Goal: Information Seeking & Learning: Learn about a topic

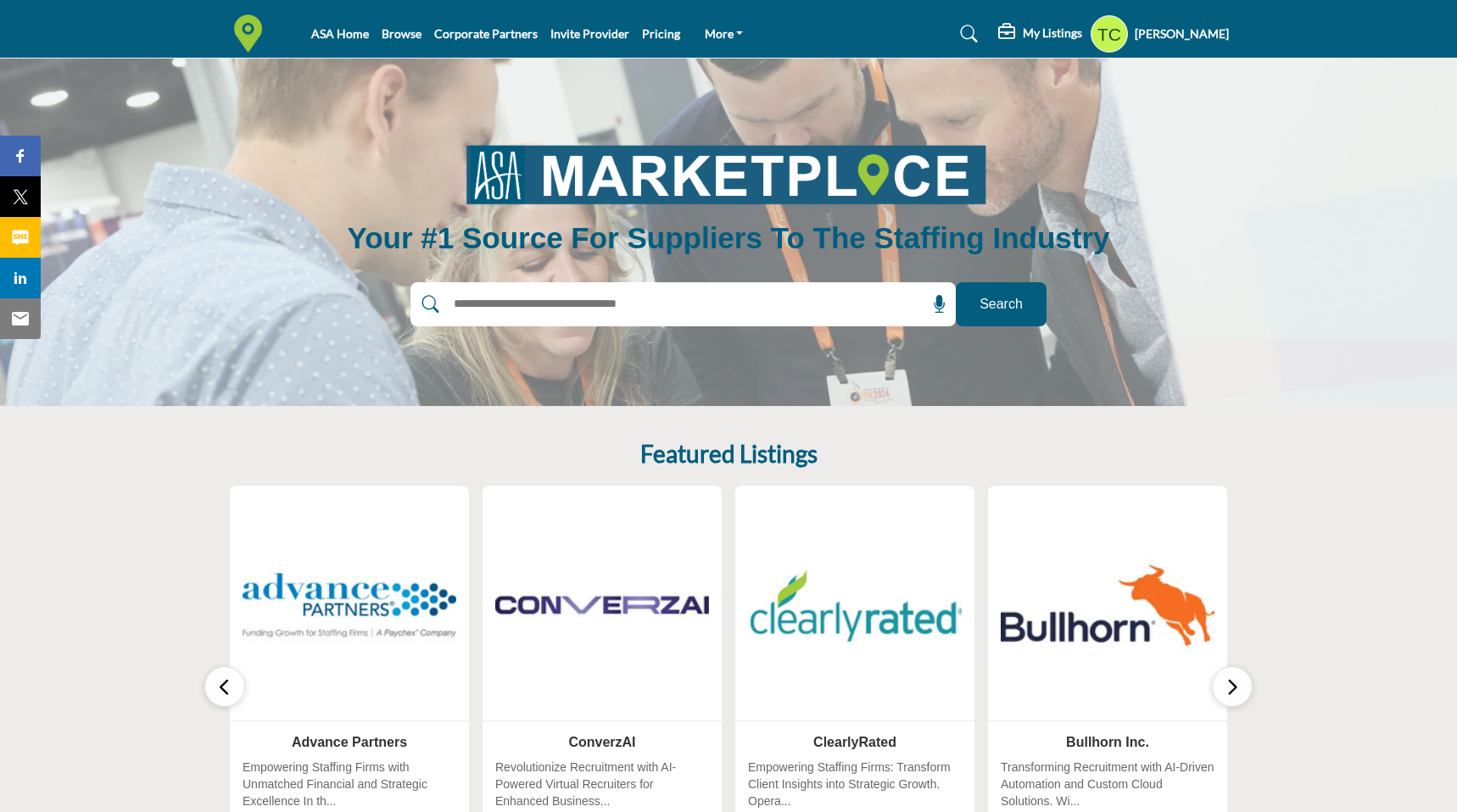
click at [1119, 40] on profile-featured-9d57d186-dcdc-4fd1-8698-ebbedcf867ab "Show hide supplier dropdown" at bounding box center [1109, 34] width 38 height 38
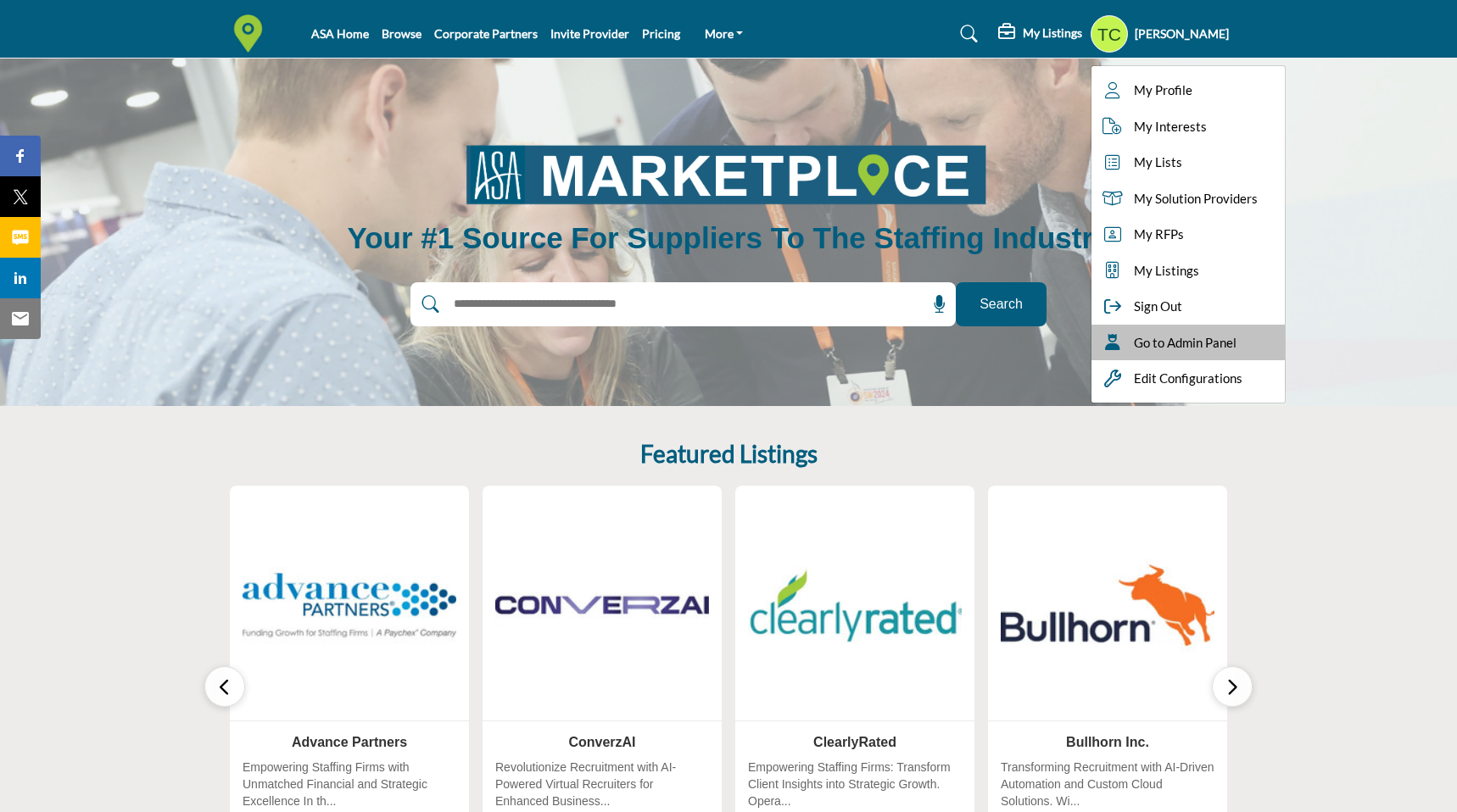
click at [1156, 335] on span "Go to Admin Panel" at bounding box center [1185, 342] width 103 height 20
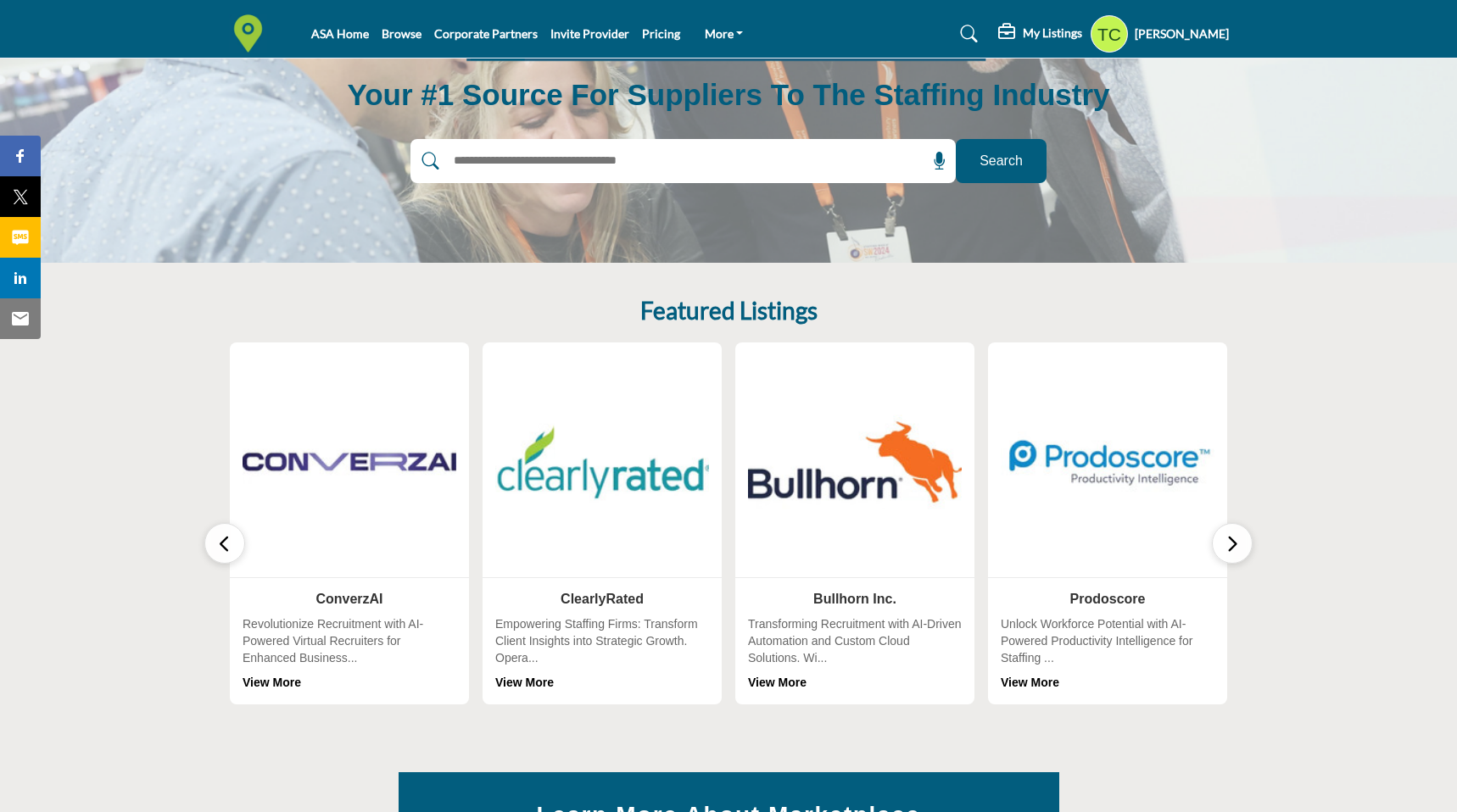
scroll to position [144, 0]
click at [1043, 683] on link "View More" at bounding box center [1030, 681] width 58 height 14
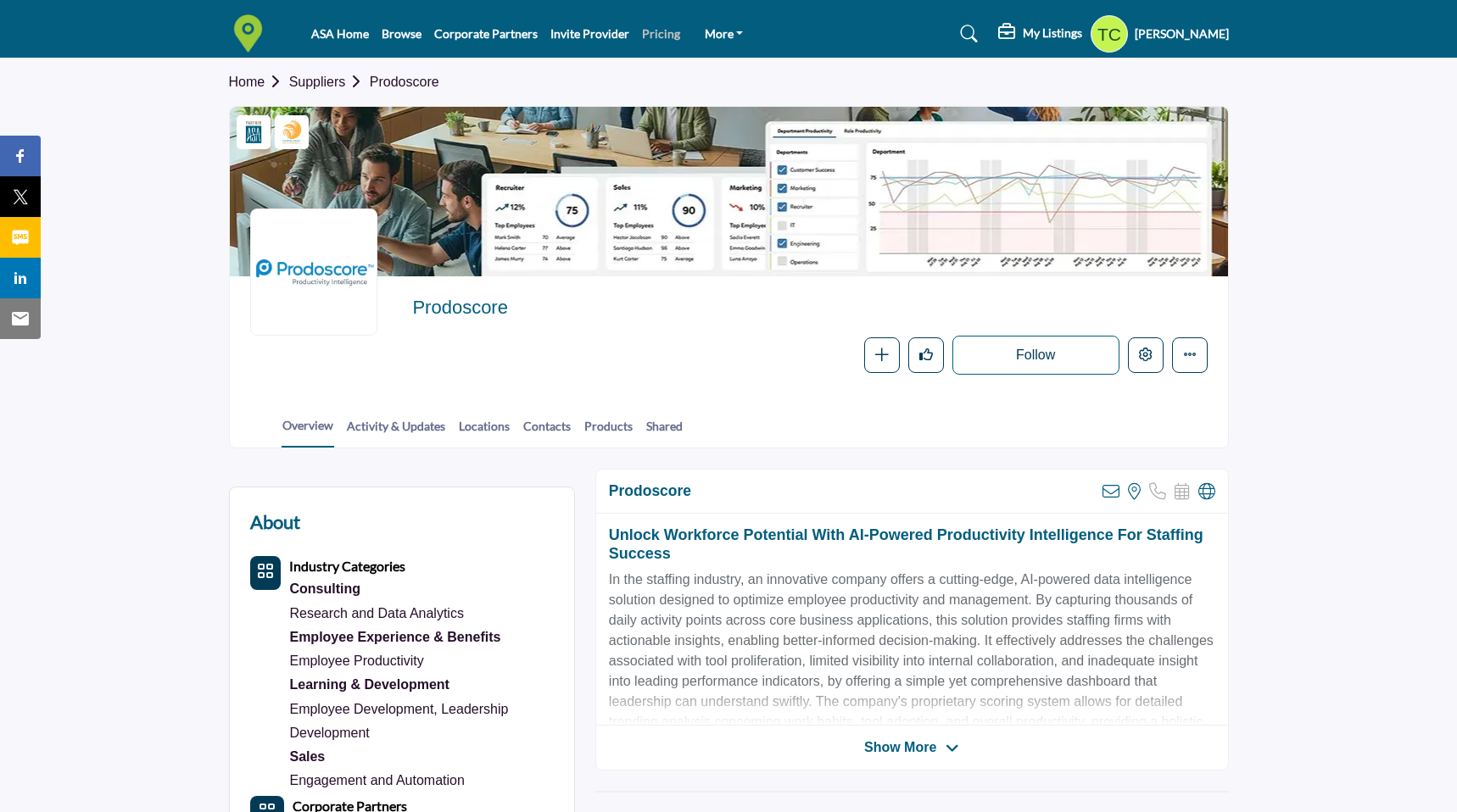
click at [655, 27] on link "Pricing" at bounding box center [661, 33] width 39 height 15
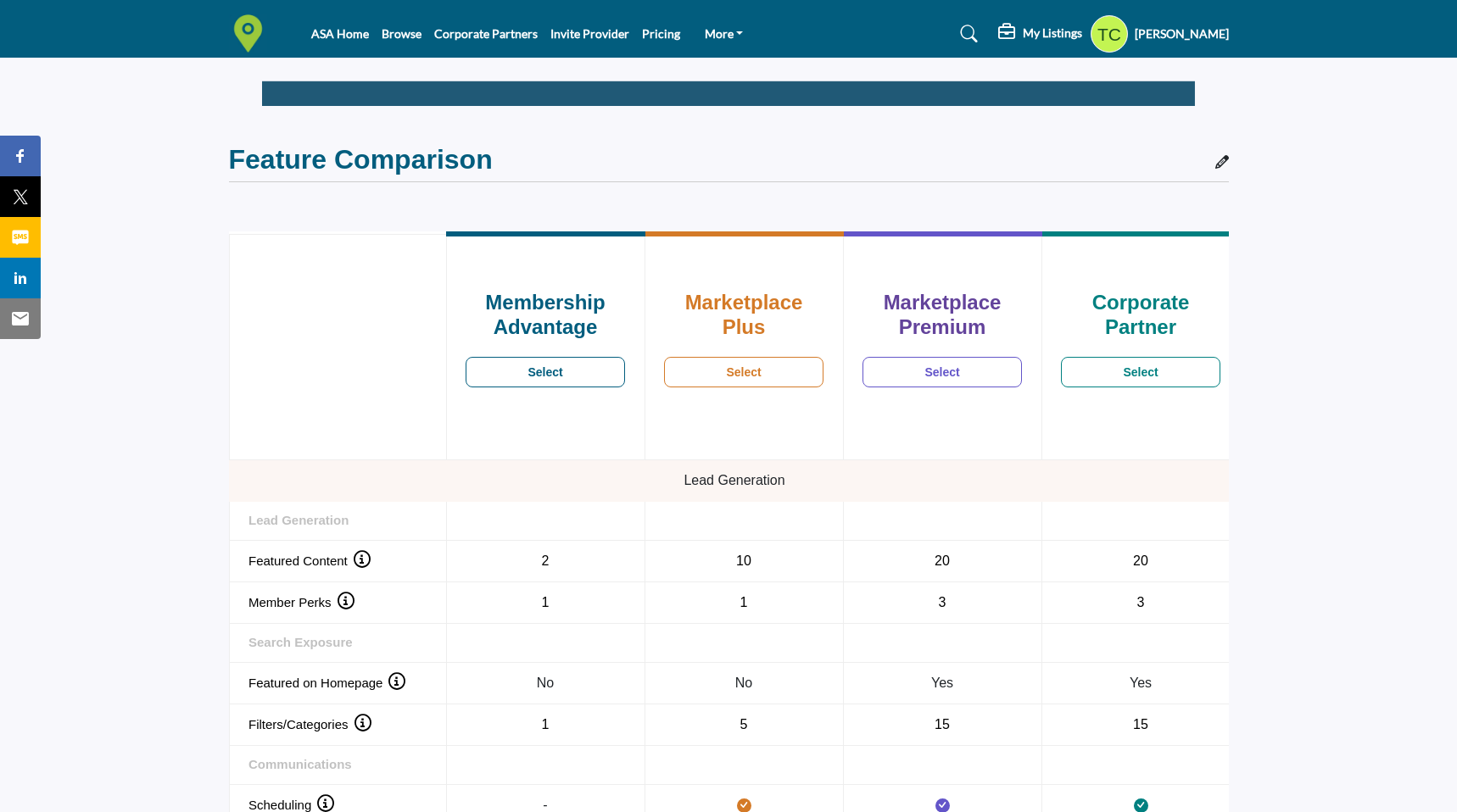
scroll to position [1074, 0]
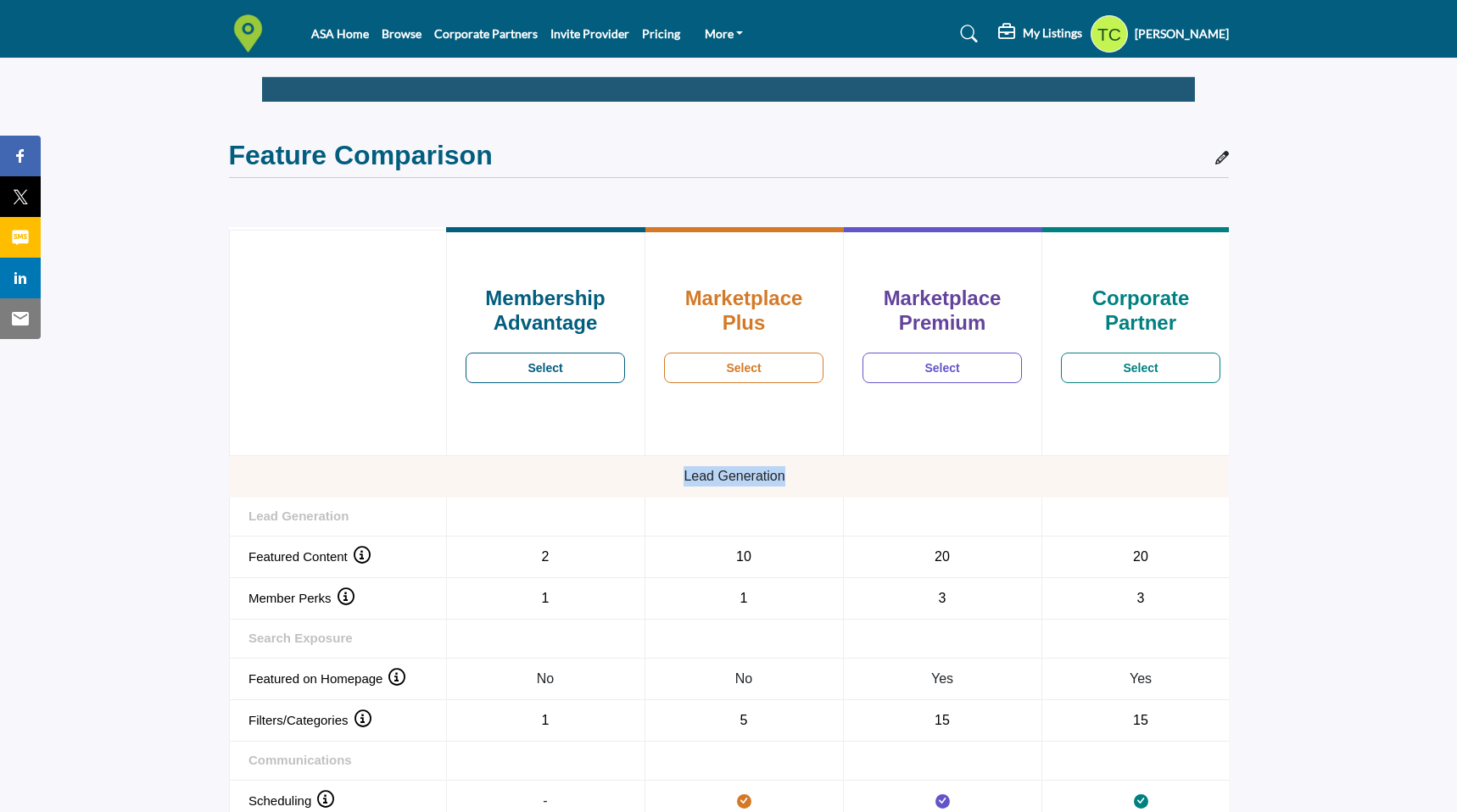
drag, startPoint x: 684, startPoint y: 471, endPoint x: 836, endPoint y: 471, distance: 152.0
click at [836, 471] on td "Lead Generation" at bounding box center [734, 477] width 1011 height 42
click at [368, 495] on td "Lead Generation" at bounding box center [734, 477] width 1011 height 42
drag, startPoint x: 364, startPoint y: 515, endPoint x: 261, endPoint y: 462, distance: 115.8
click at [261, 462] on tbody "Lead Generation Lead Generation Featured Content 2 Featured Content 10 20 20" at bounding box center [734, 801] width 1011 height 690
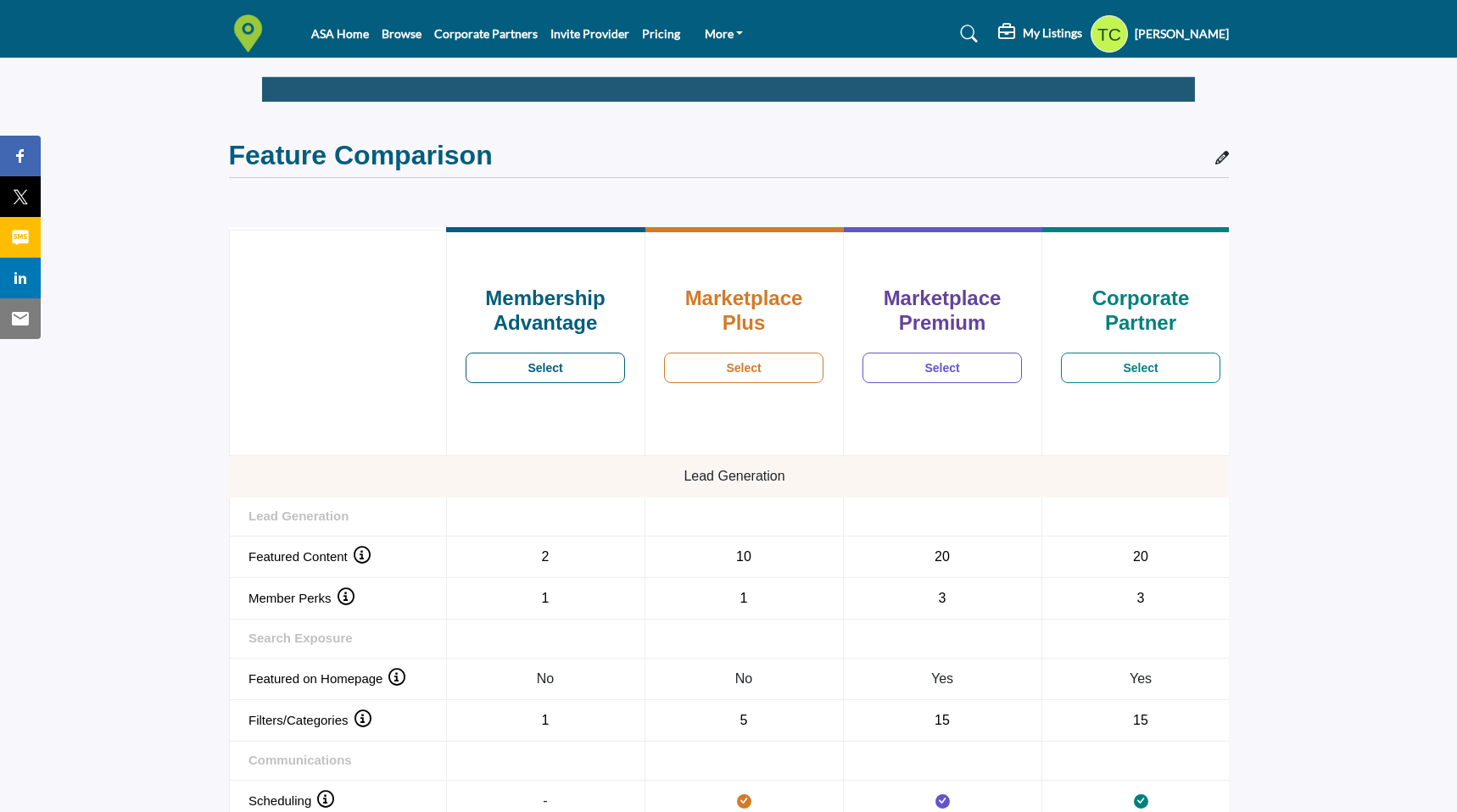
click at [401, 485] on td "Lead Generation" at bounding box center [734, 477] width 1011 height 42
drag, startPoint x: 249, startPoint y: 518, endPoint x: 378, endPoint y: 519, distance: 129.0
click at [378, 519] on th "Lead Generation" at bounding box center [337, 517] width 217 height 39
drag, startPoint x: 244, startPoint y: 638, endPoint x: 379, endPoint y: 640, distance: 135.0
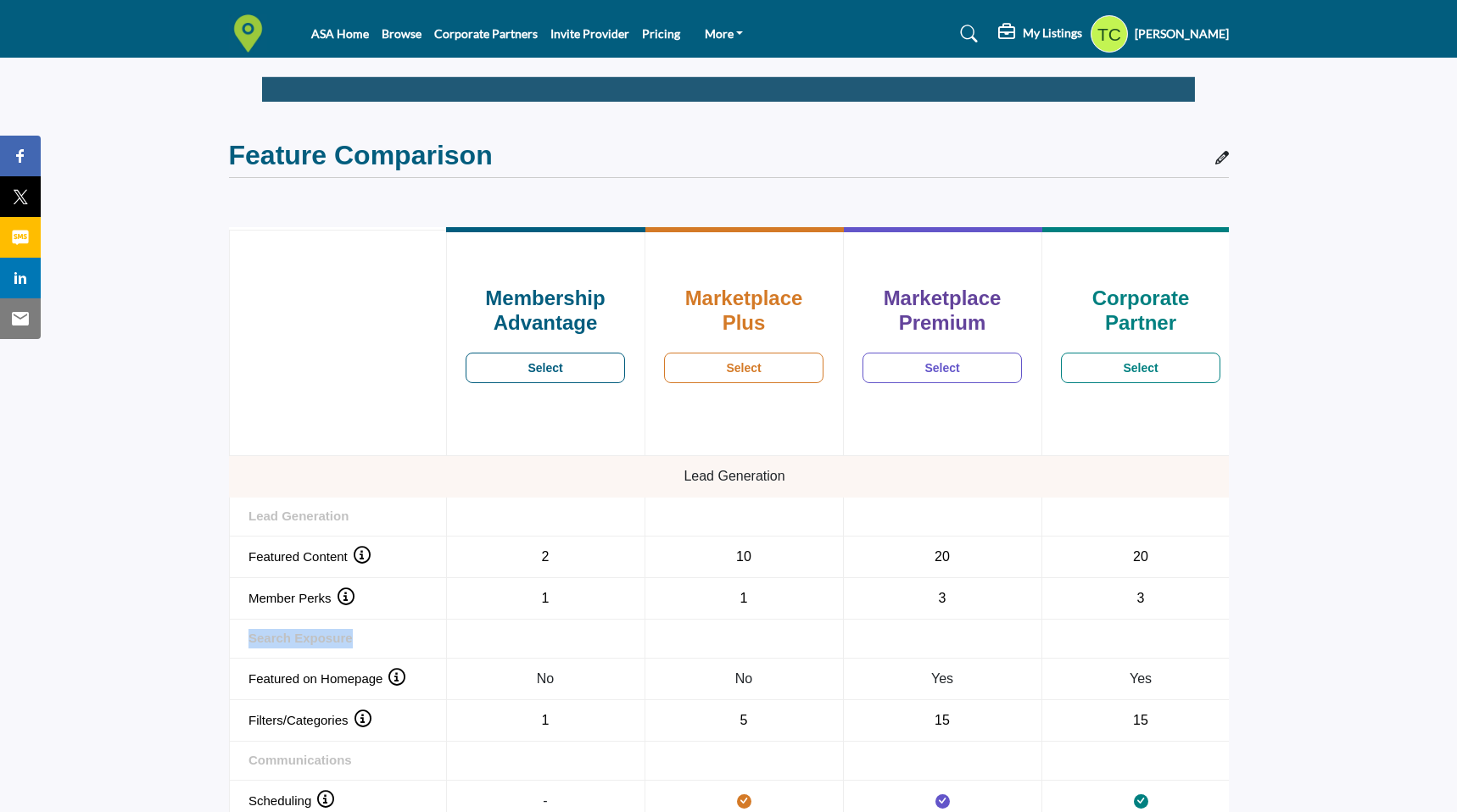
click at [379, 640] on th "Search Exposure" at bounding box center [337, 639] width 217 height 39
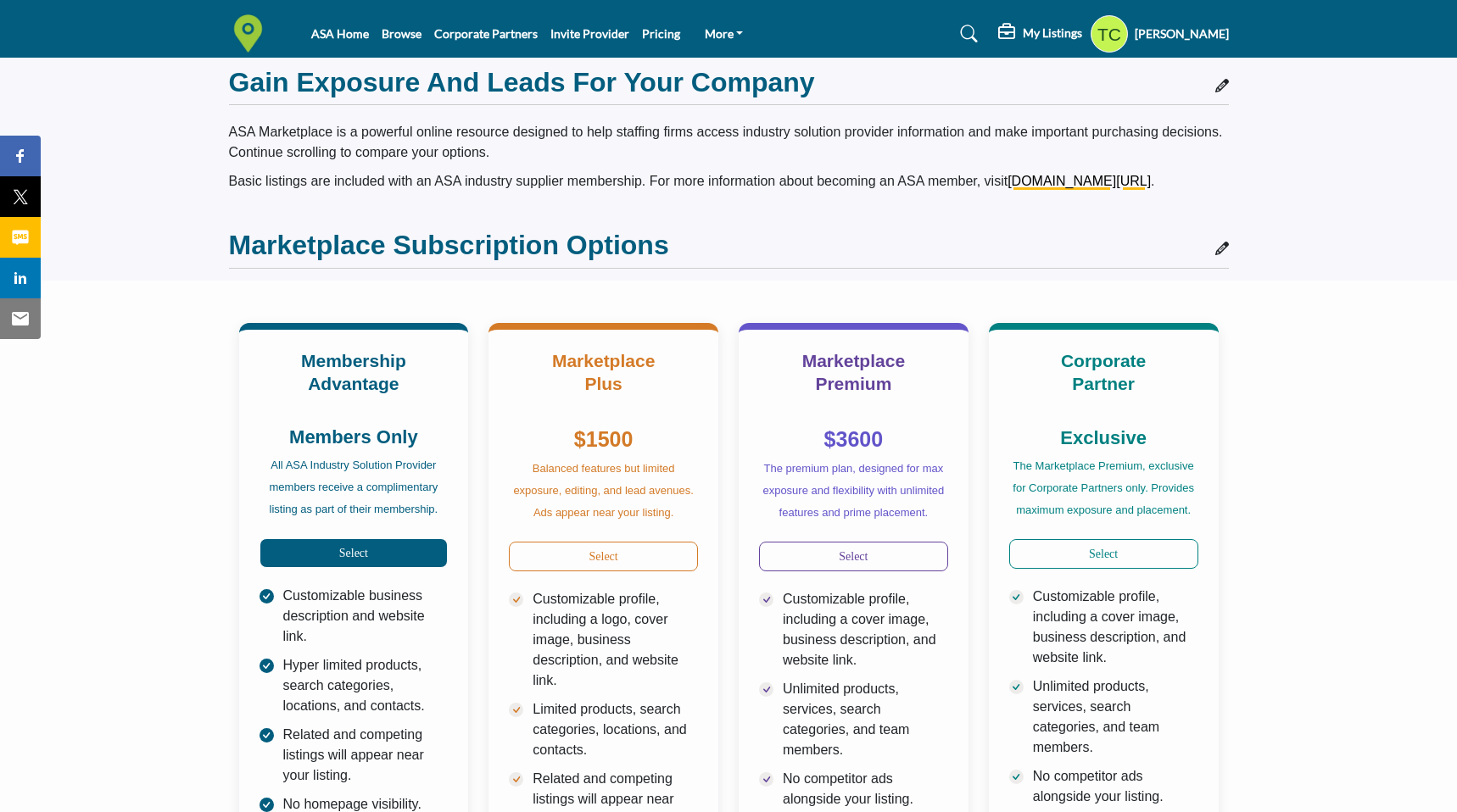
scroll to position [0, 0]
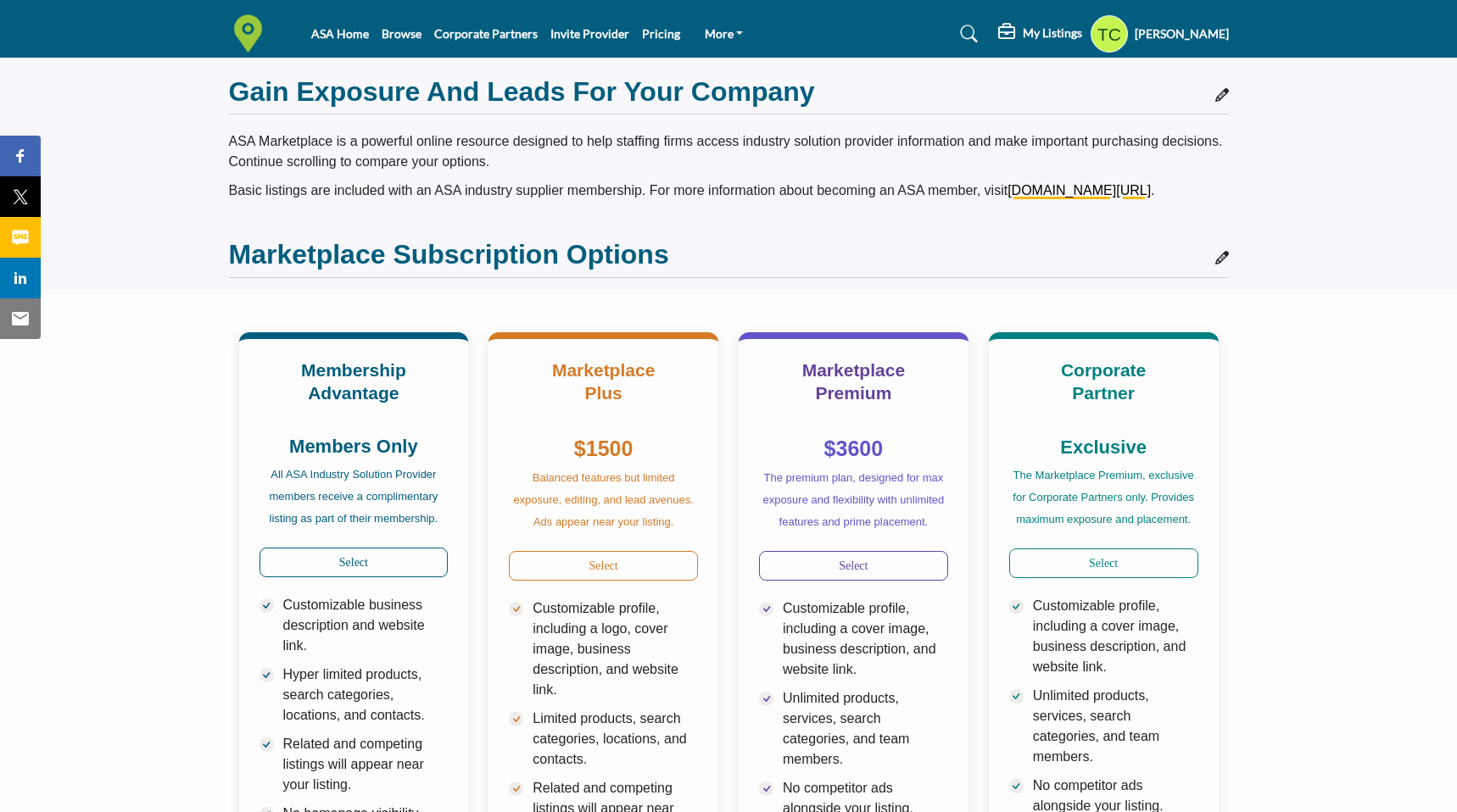
click at [949, 60] on div "Gain Exposure and Leads for Your Company" at bounding box center [728, 94] width 1000 height 73
click at [258, 29] on img at bounding box center [252, 33] width 46 height 39
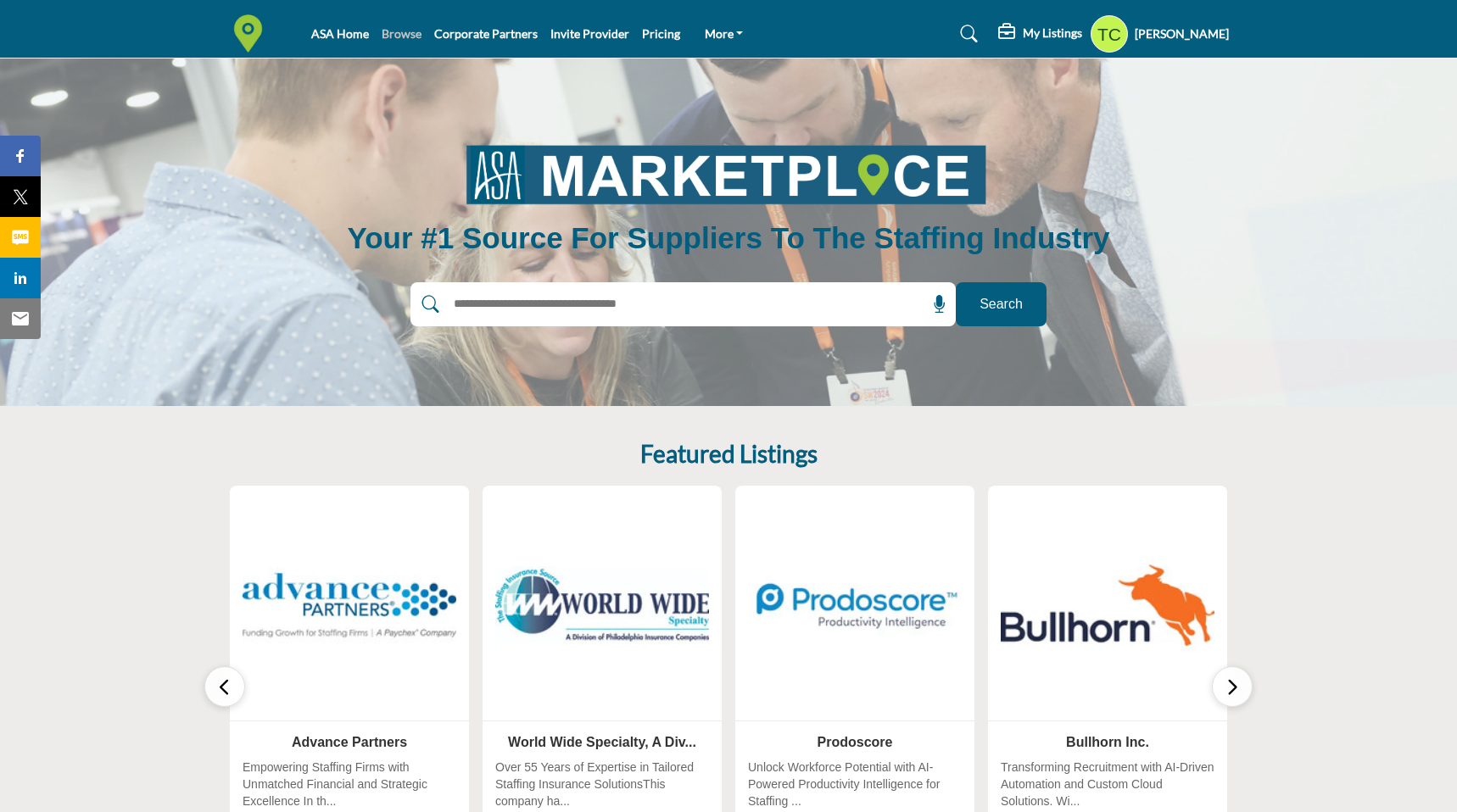
click at [406, 34] on link "Browse" at bounding box center [401, 33] width 40 height 15
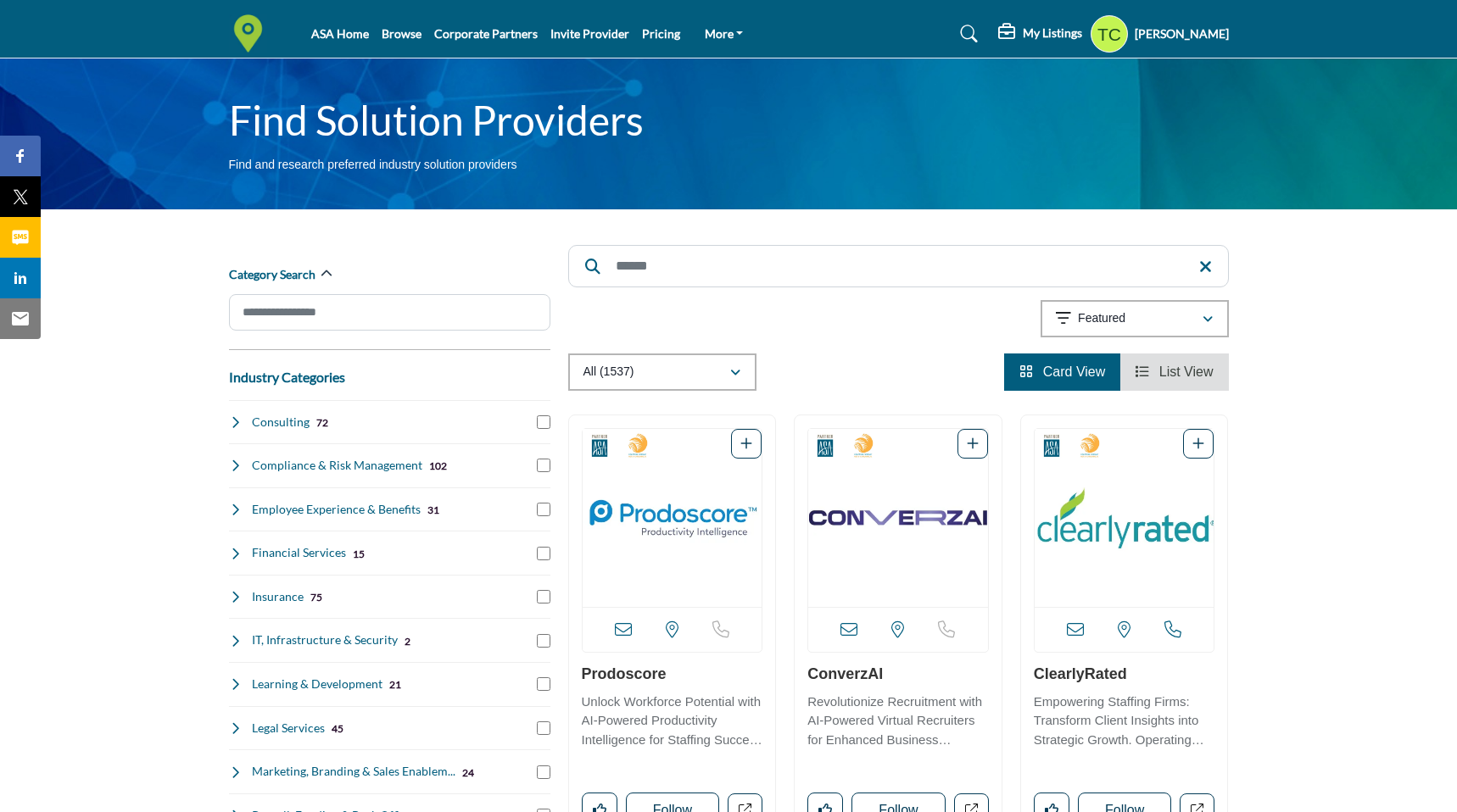
click at [1120, 28] on profile-featured-9d57d186-dcdc-4fd1-8698-ebbedcf867ab "Show hide supplier dropdown" at bounding box center [1109, 34] width 38 height 38
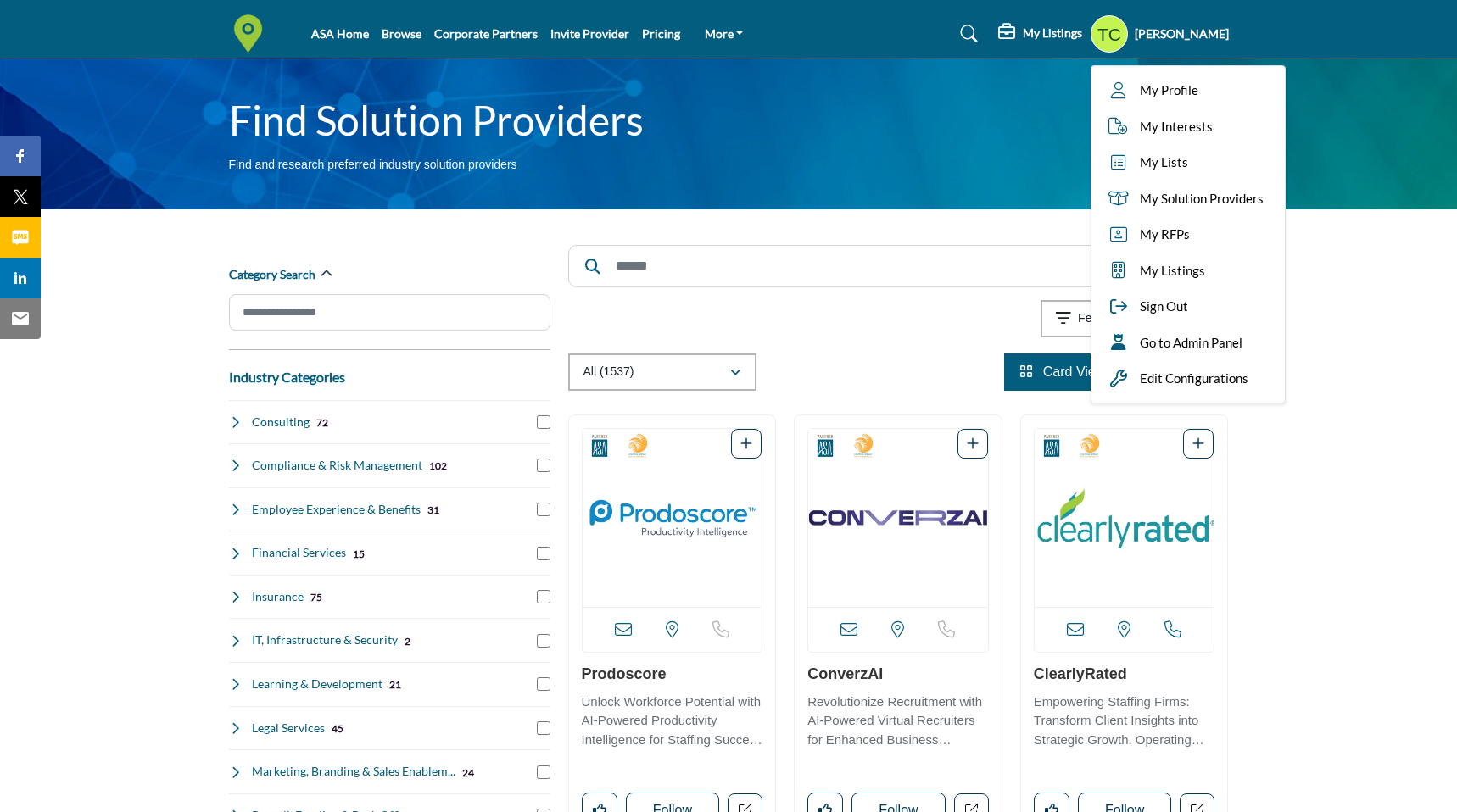
click at [889, 306] on div "Showing 42 results out of 1537" at bounding box center [899, 322] width 661 height 44
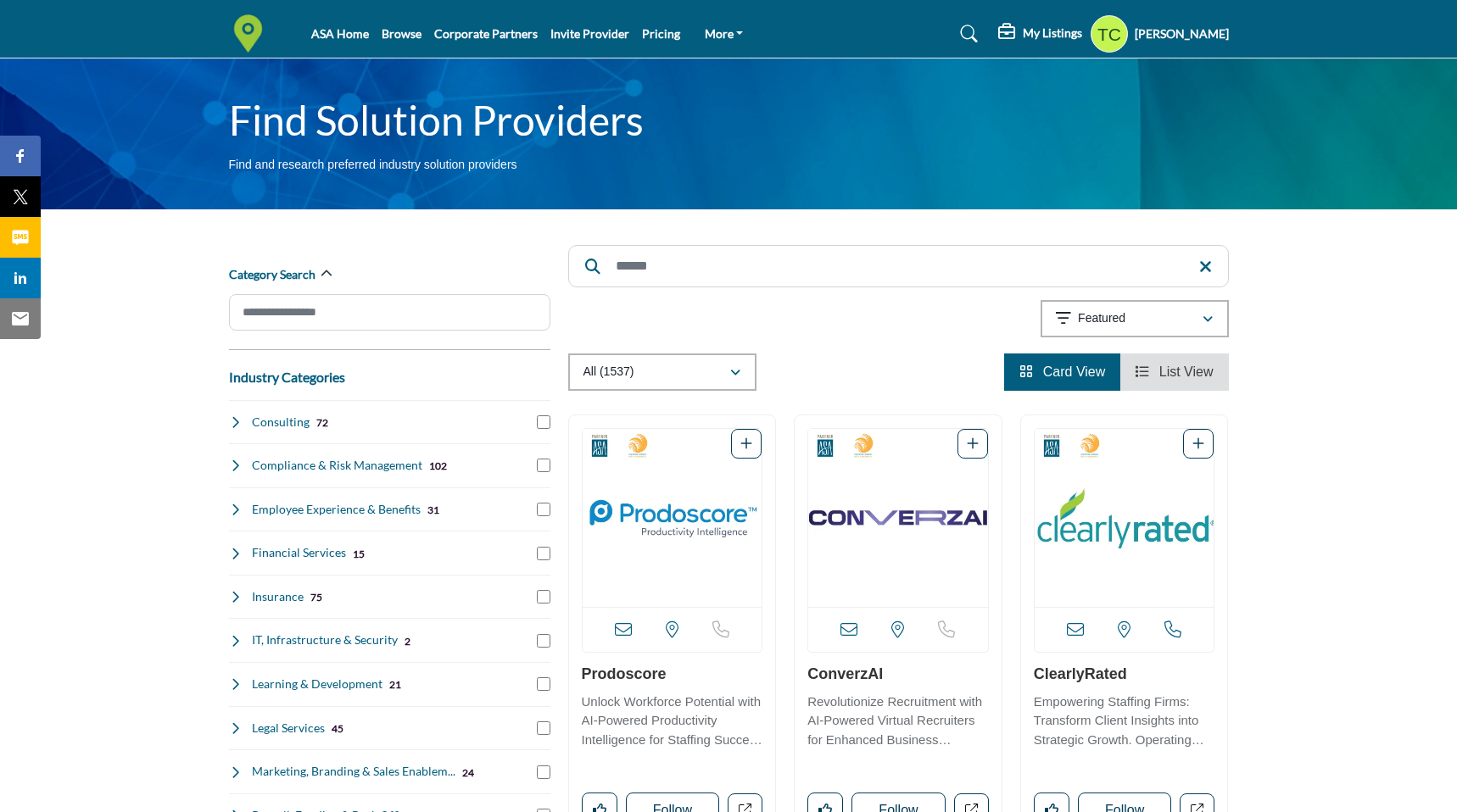
click at [889, 306] on div "Showing 42 results out of 1537" at bounding box center [899, 322] width 661 height 44
drag, startPoint x: 580, startPoint y: 228, endPoint x: 506, endPoint y: 92, distance: 154.8
click at [515, 33] on link "Corporate Partners" at bounding box center [485, 33] width 104 height 15
click at [638, 300] on div "Showing 42 results out of 1537" at bounding box center [899, 322] width 661 height 44
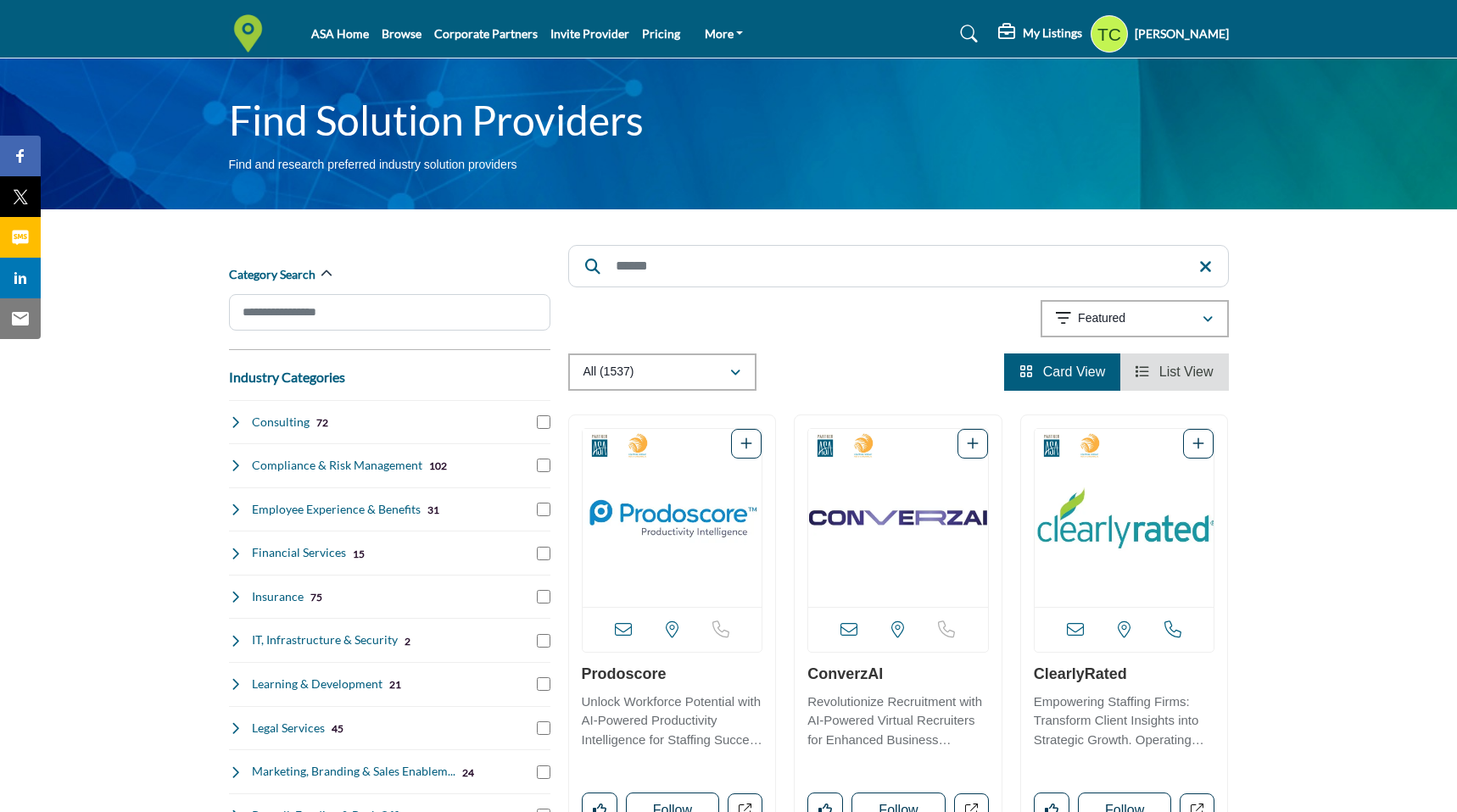
click at [238, 24] on img at bounding box center [252, 33] width 46 height 39
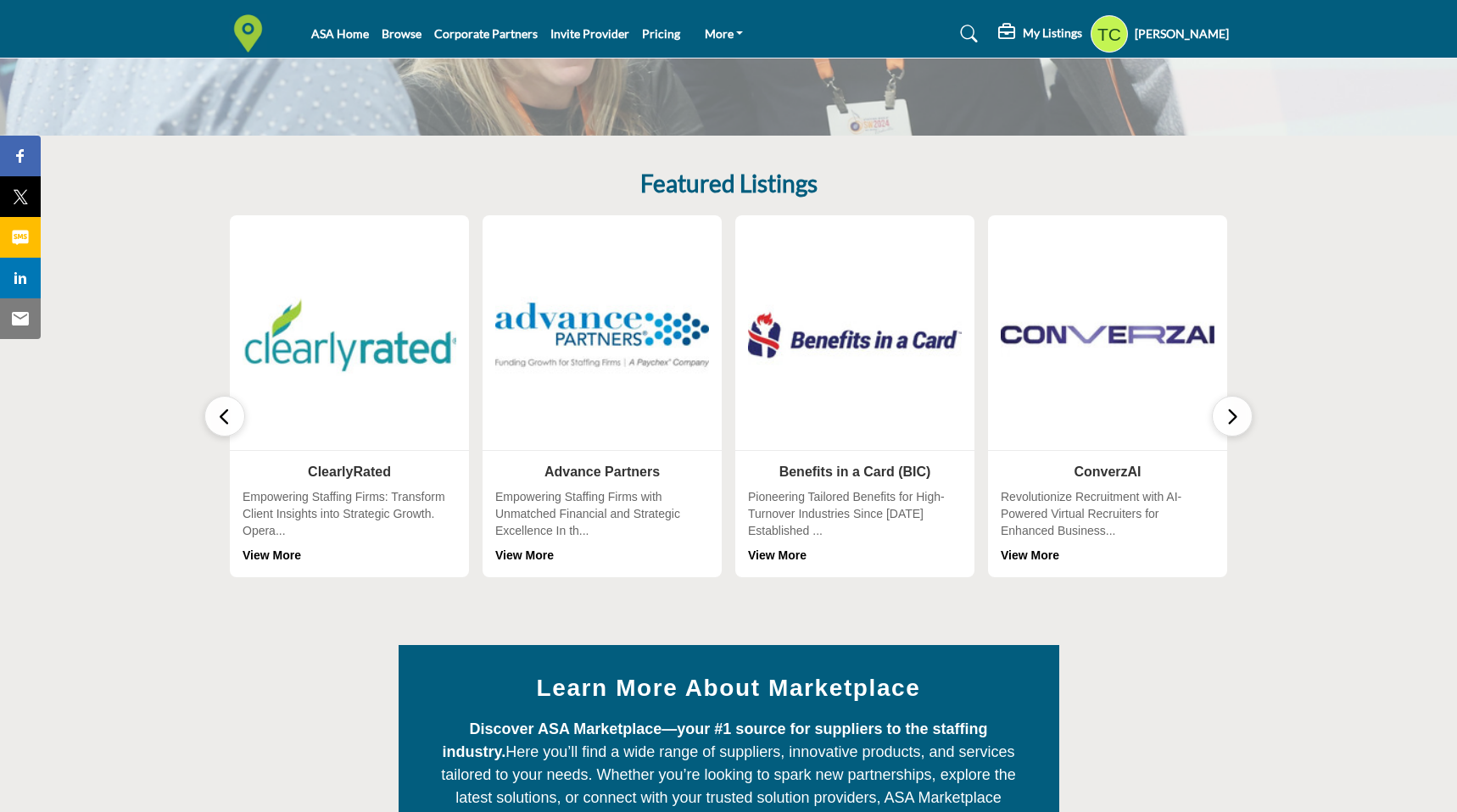
scroll to position [266, 0]
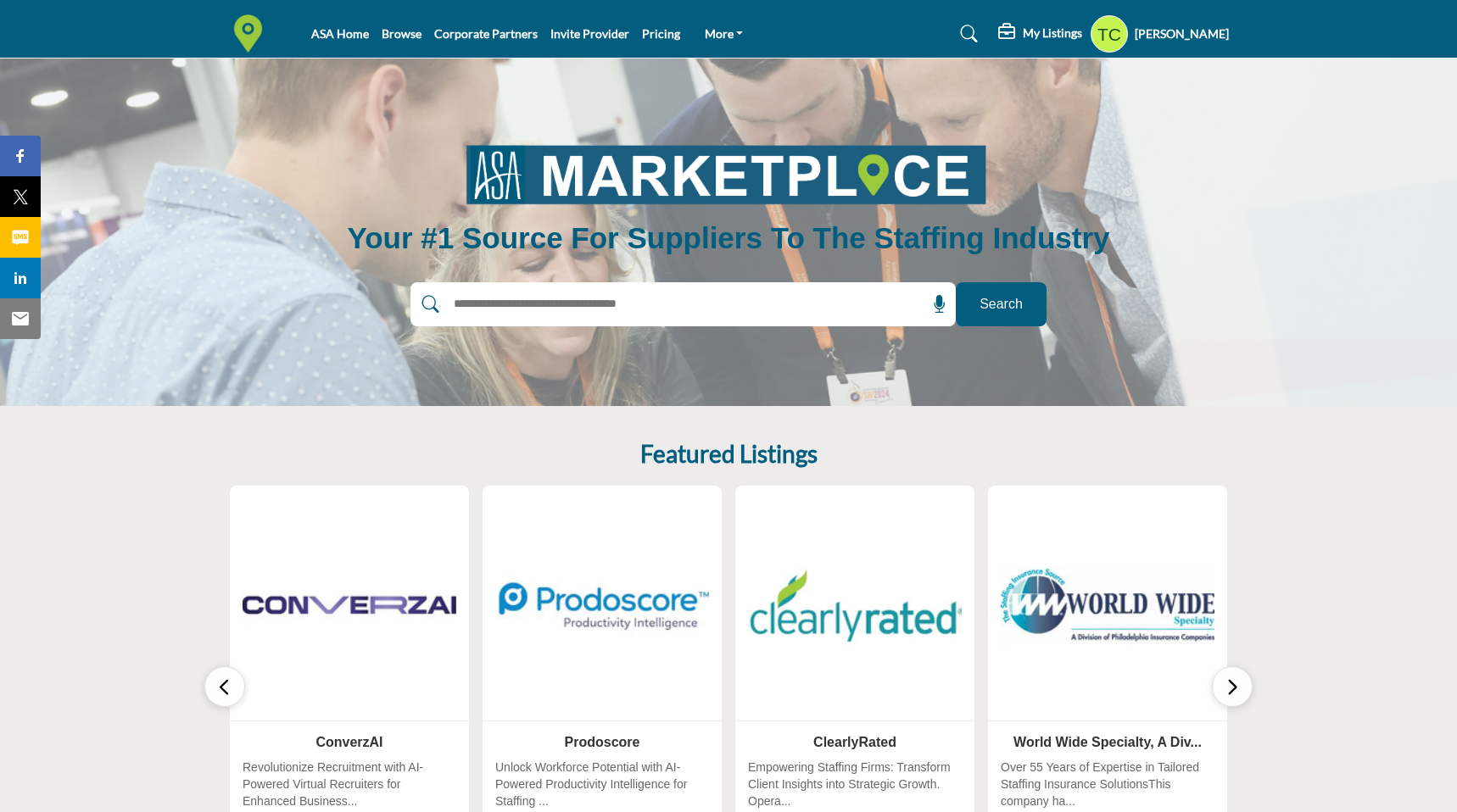
click at [635, 627] on img at bounding box center [602, 604] width 224 height 224
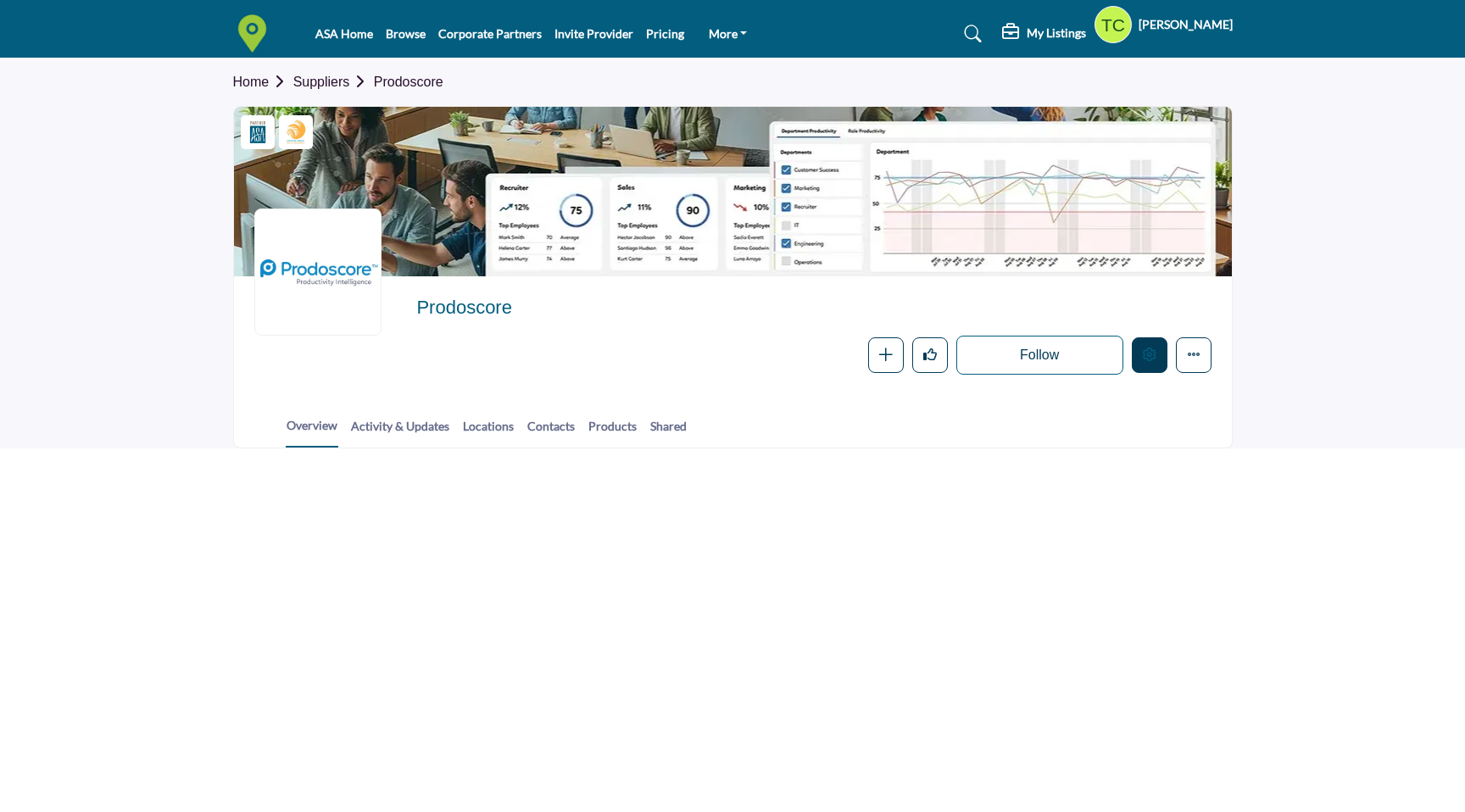
click at [1152, 359] on icon "Edit company" at bounding box center [1149, 354] width 14 height 14
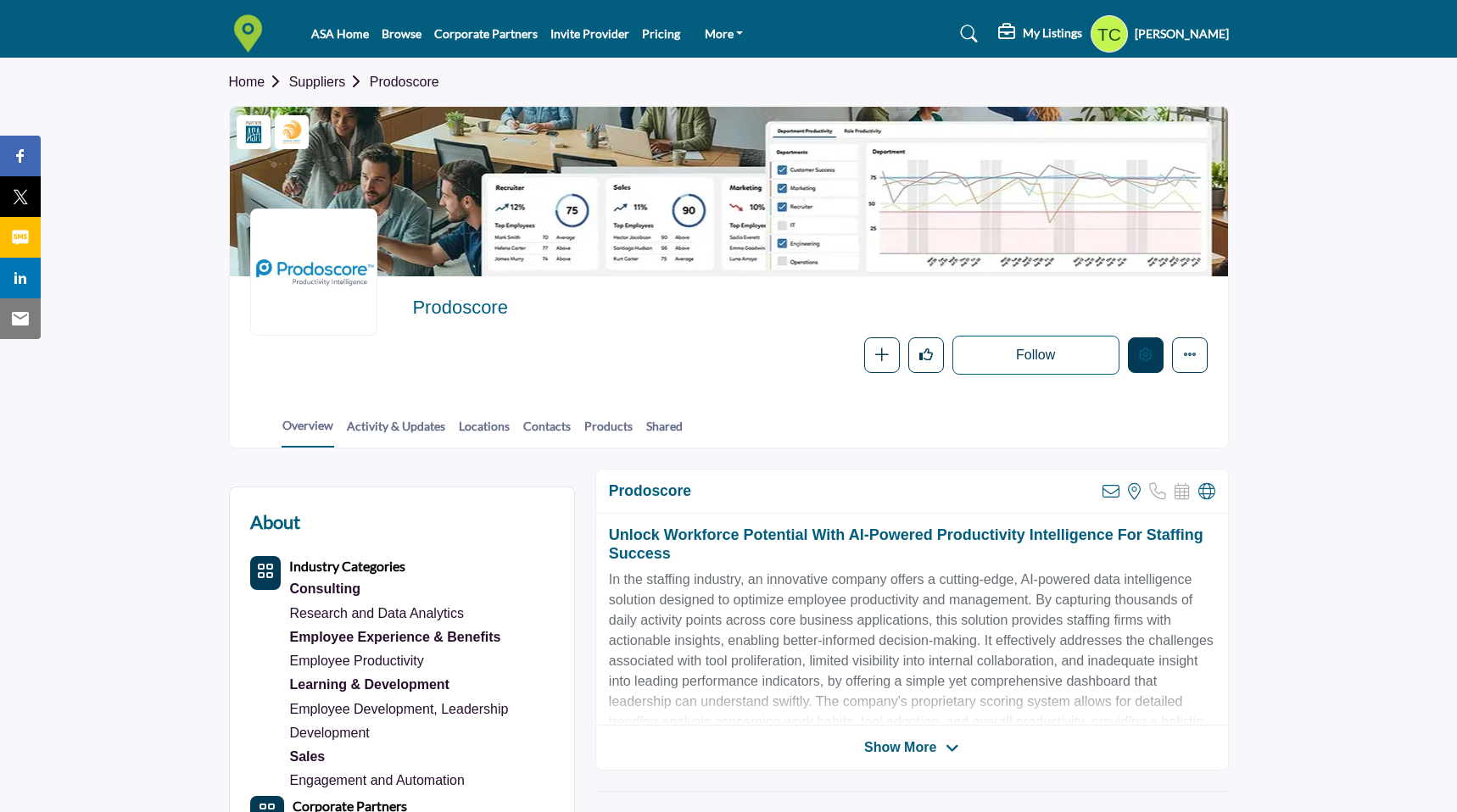
click at [1145, 359] on icon "Edit company" at bounding box center [1145, 354] width 14 height 14
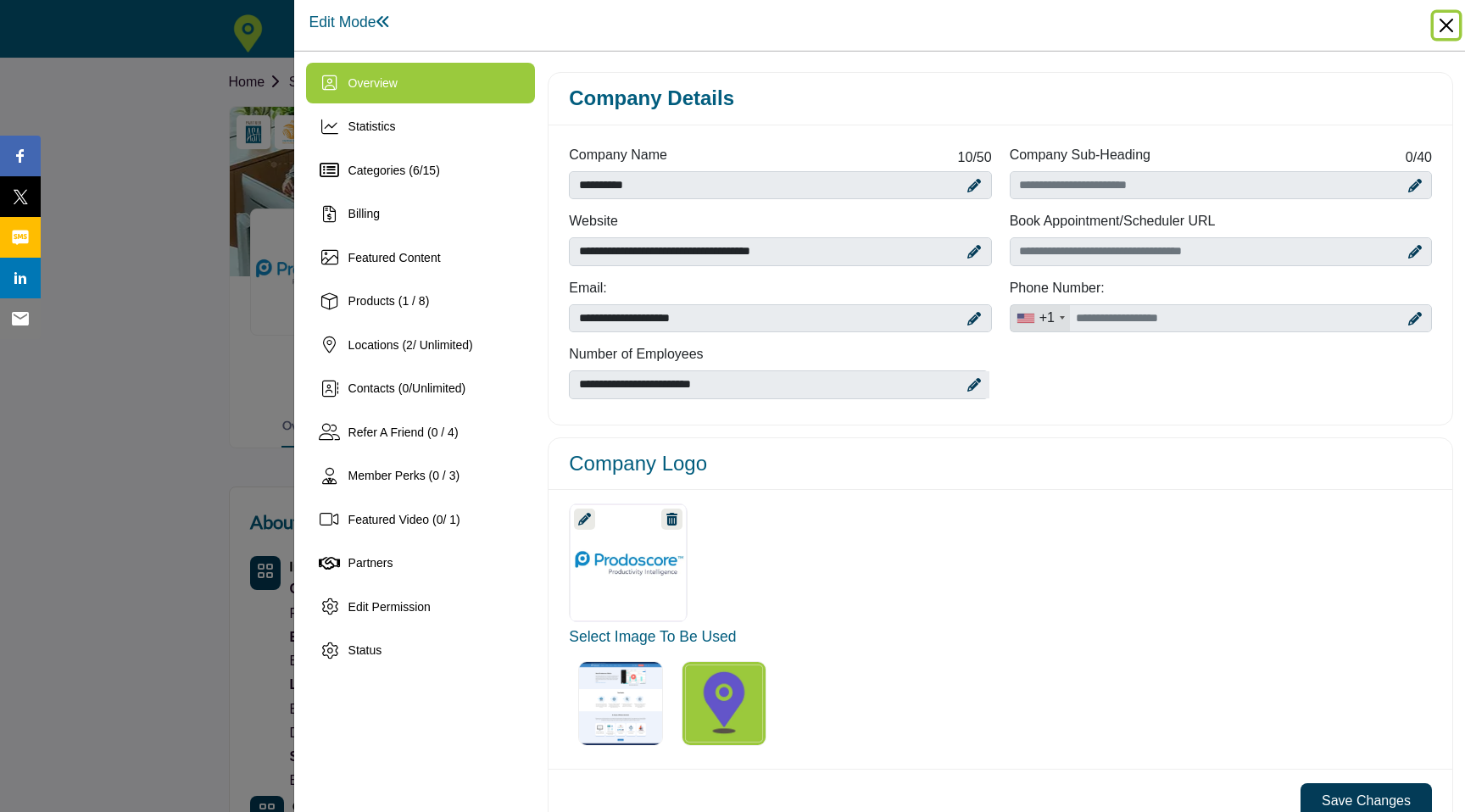
click at [1457, 30] on button "Close" at bounding box center [1446, 26] width 26 height 26
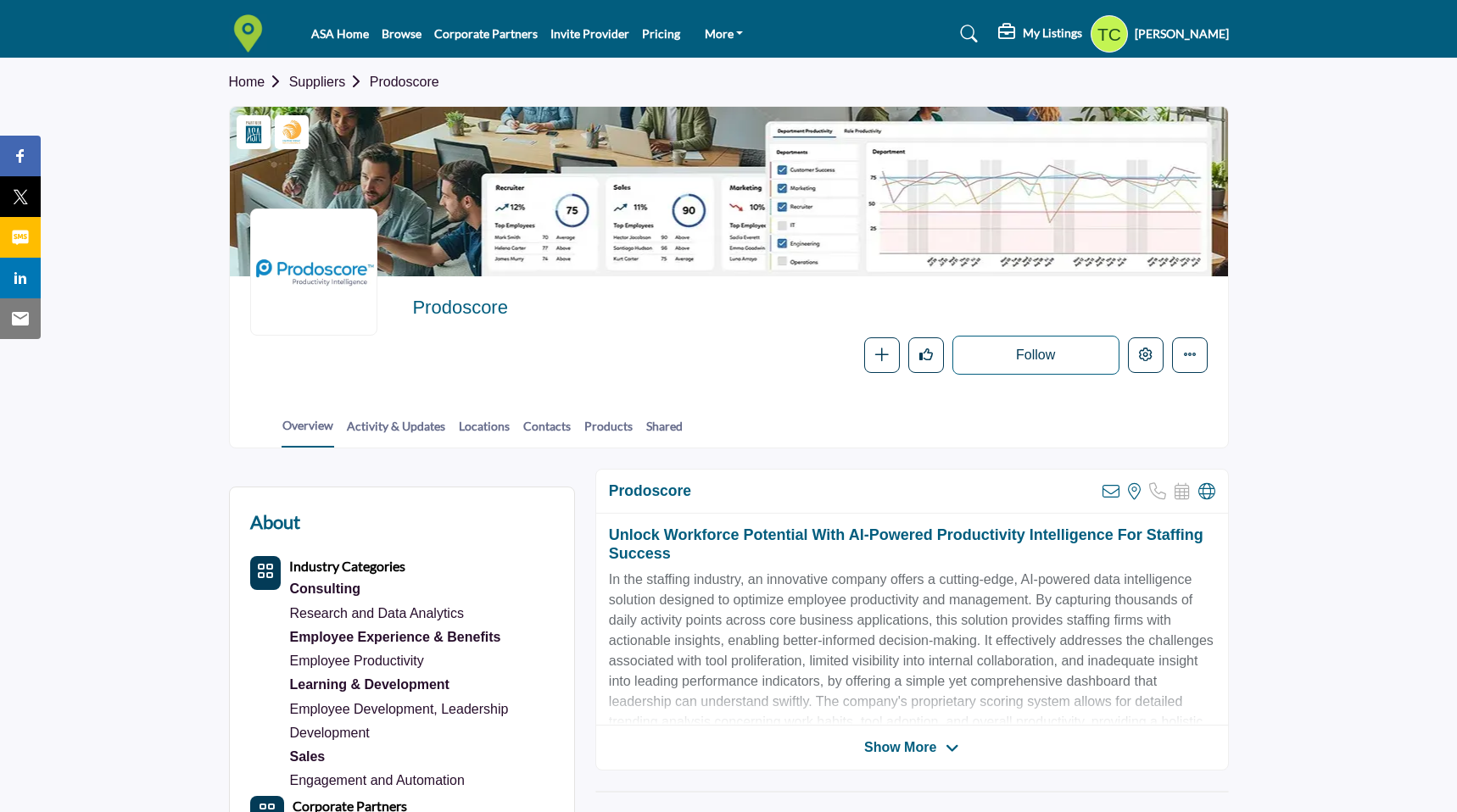
click at [323, 81] on link "Suppliers" at bounding box center [330, 81] width 80 height 15
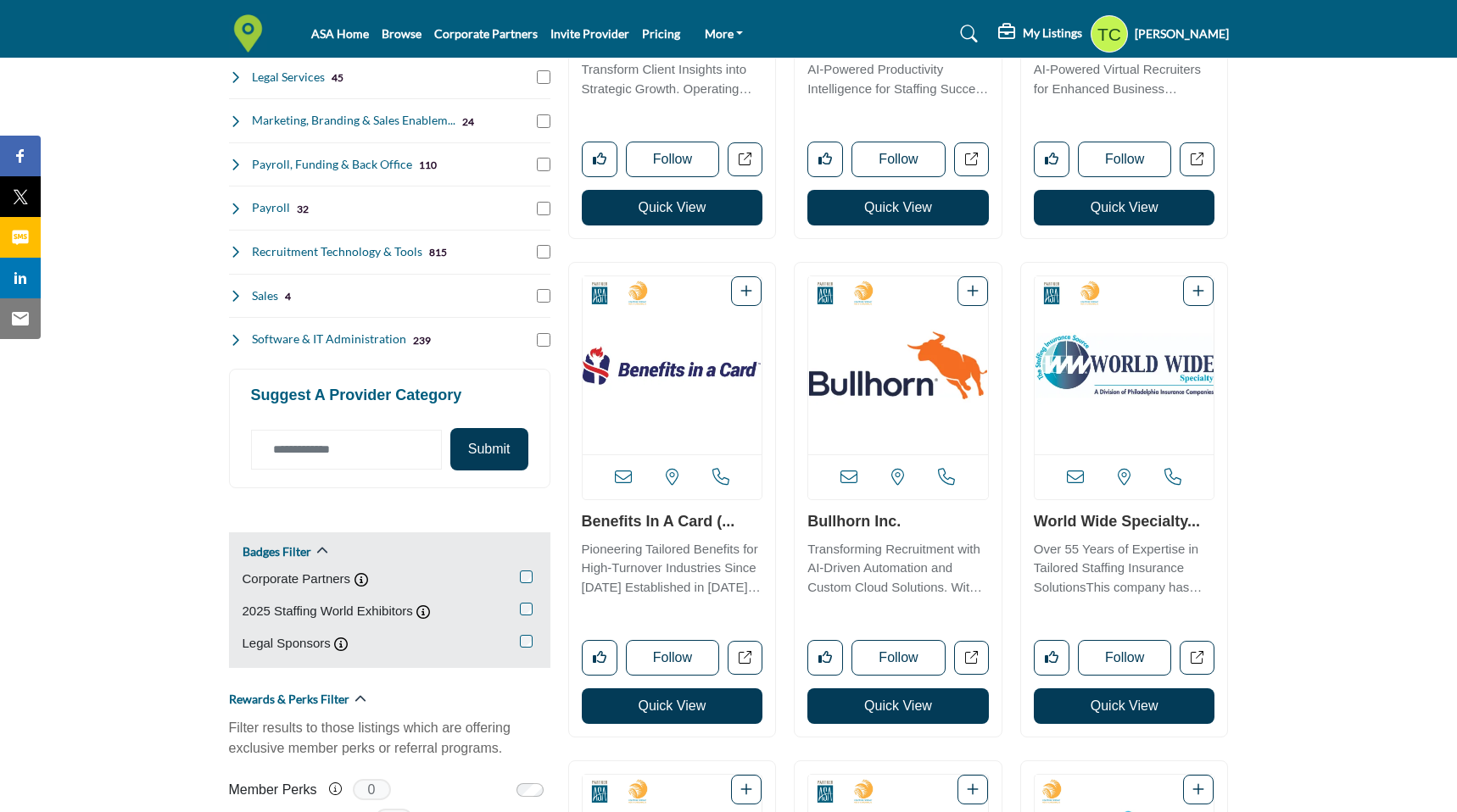
scroll to position [677, 0]
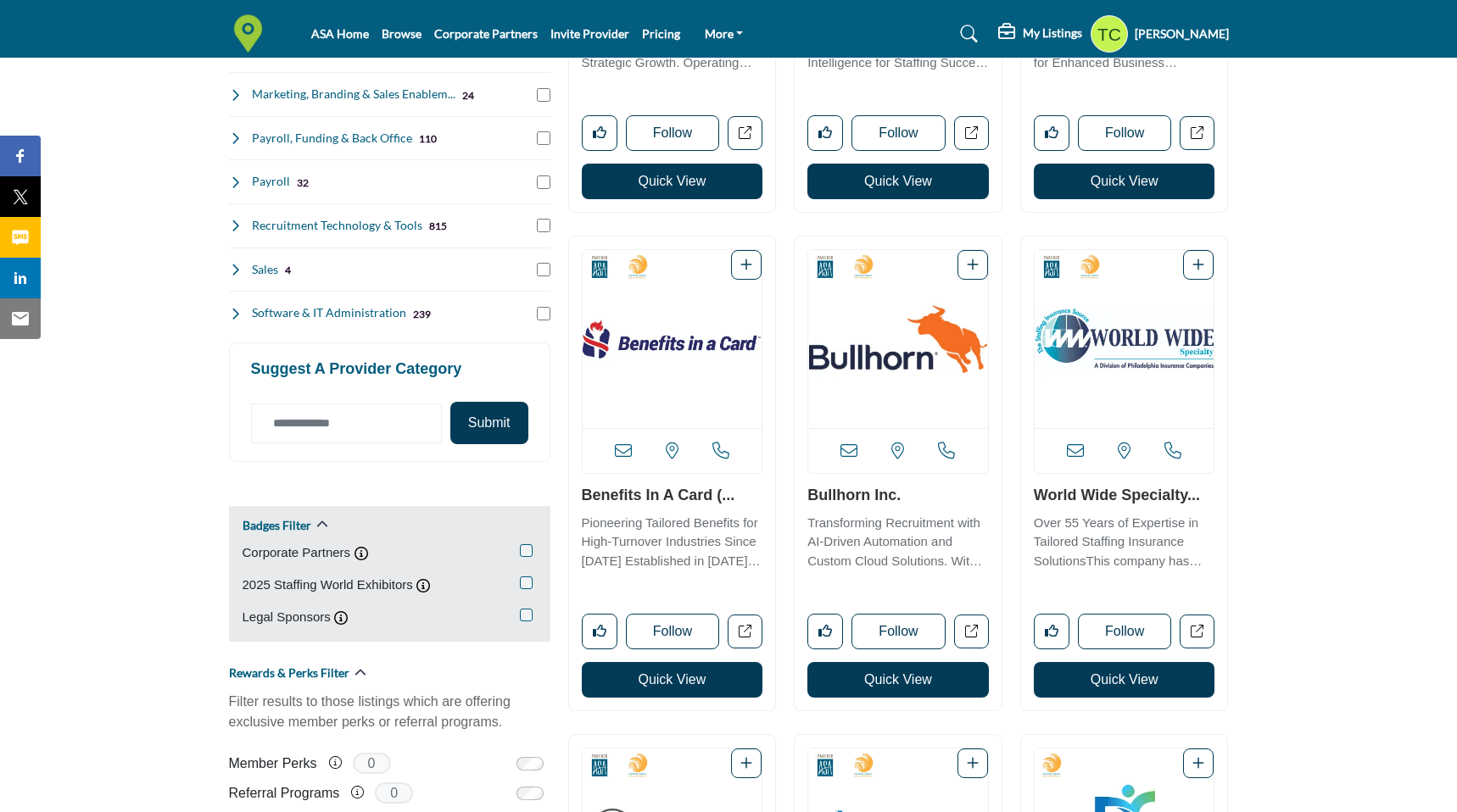
click at [696, 390] on img "Open Listing in new tab" at bounding box center [672, 339] width 180 height 178
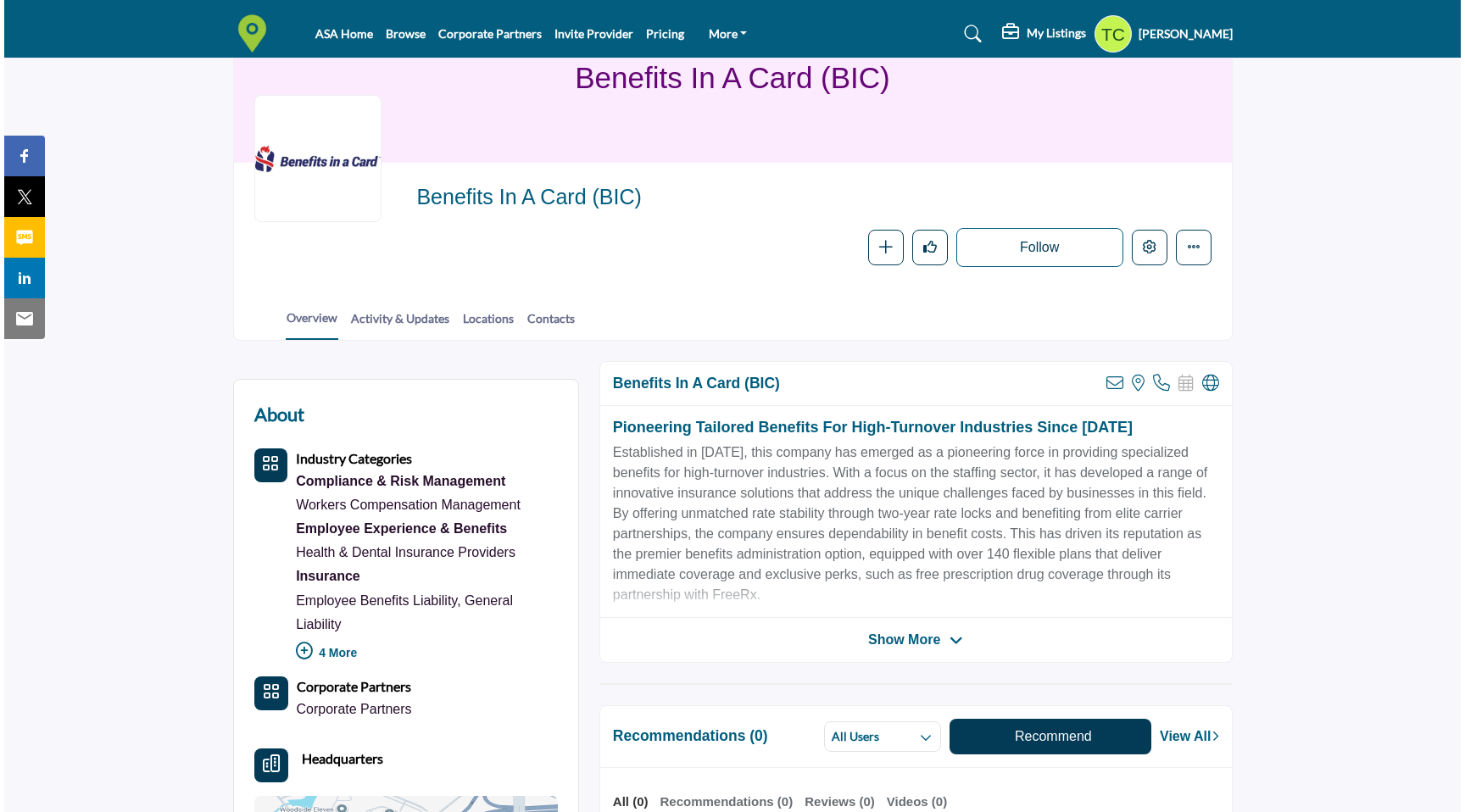
scroll to position [113, 0]
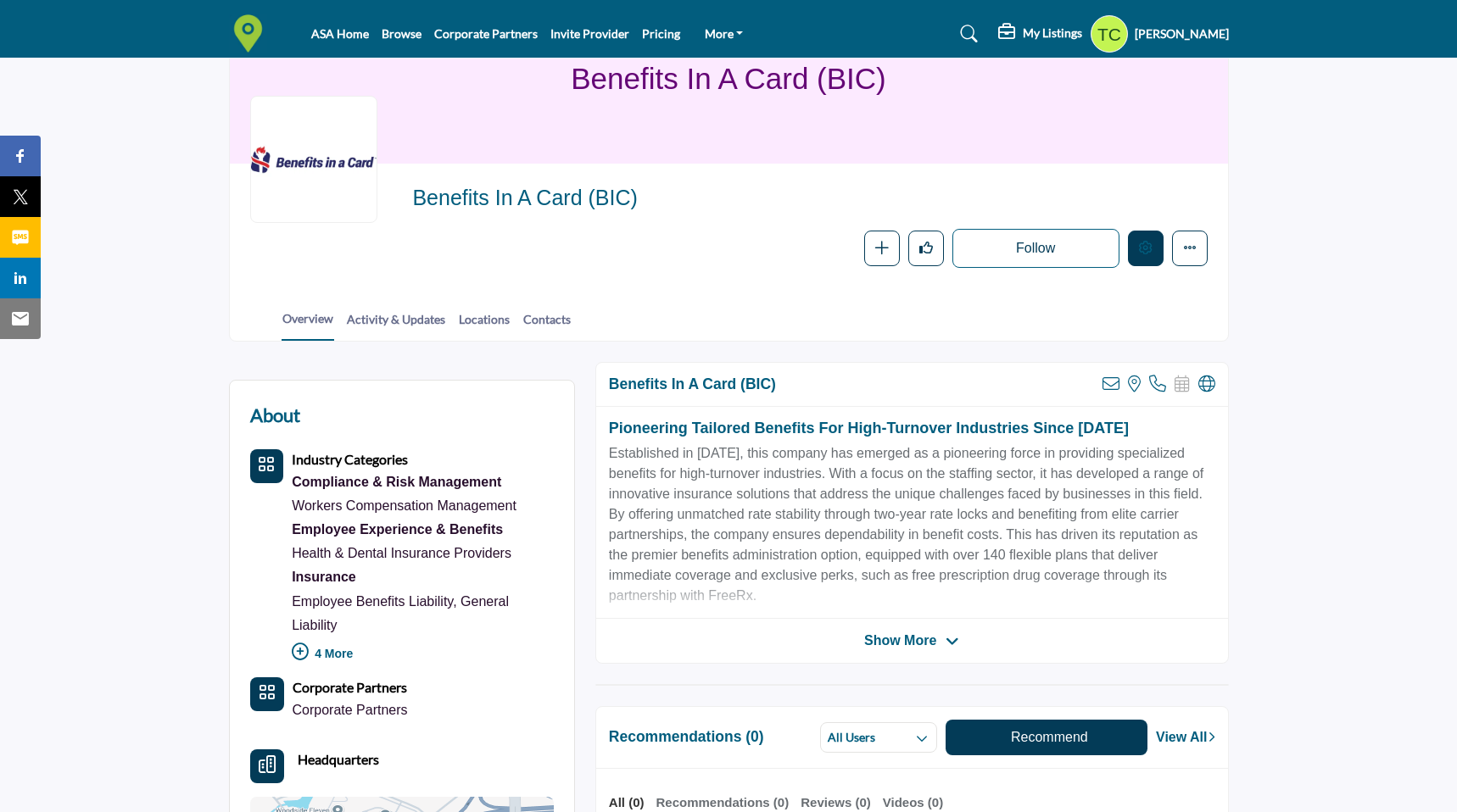
click at [1145, 246] on icon "Edit company" at bounding box center [1145, 247] width 14 height 14
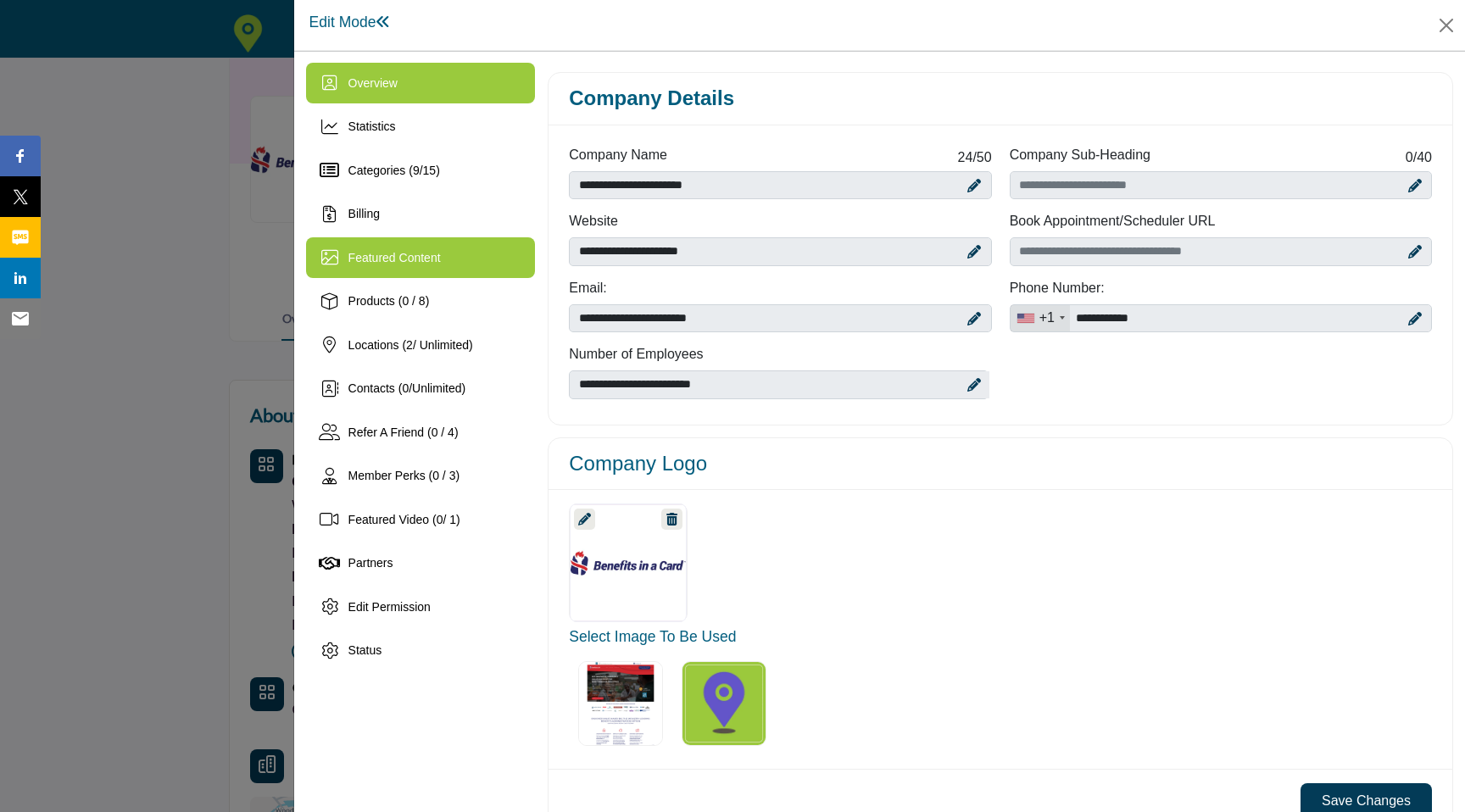
click at [405, 264] on span "Featured Content" at bounding box center [394, 258] width 92 height 14
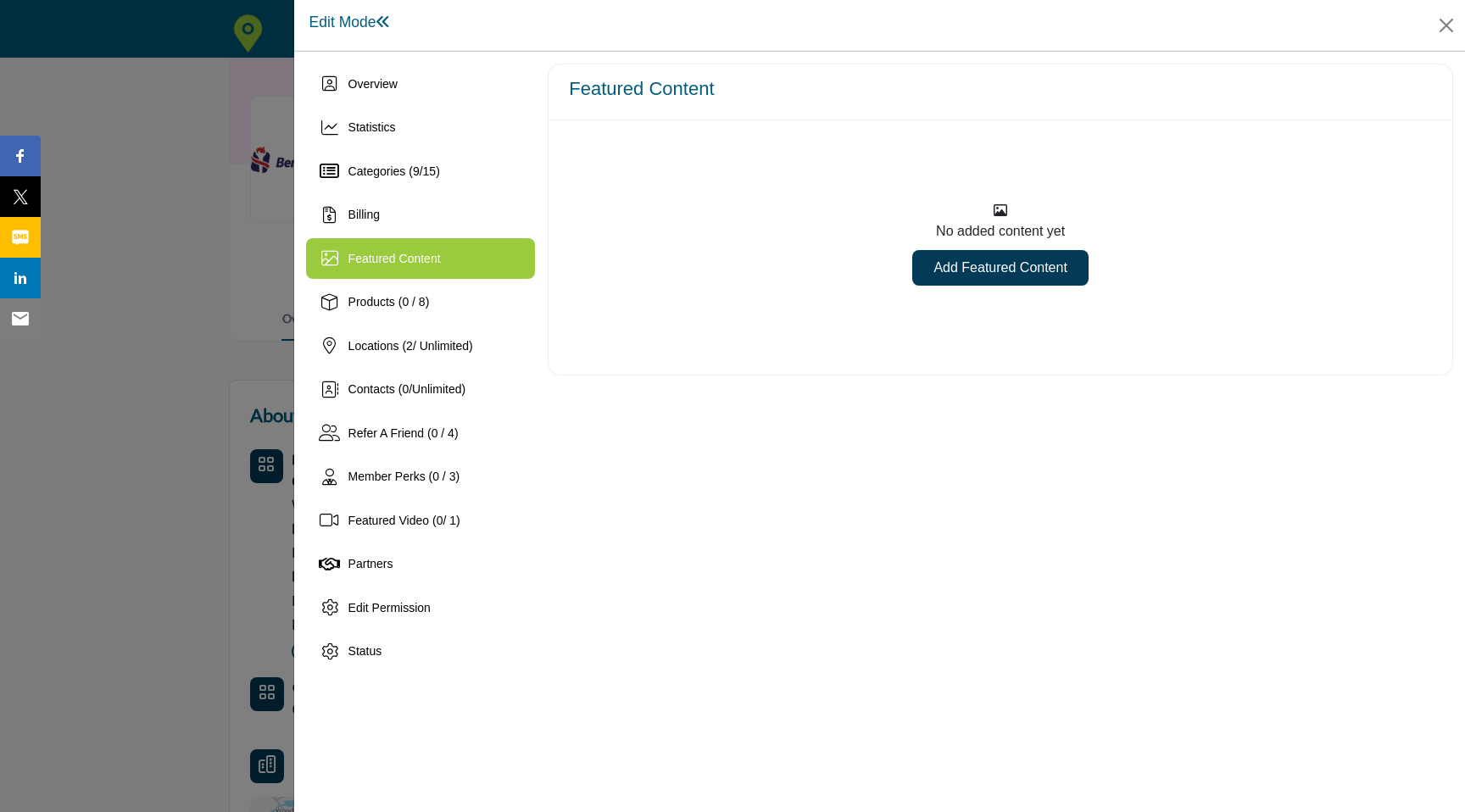
click at [940, 277] on link "Add Featured Content" at bounding box center [999, 268] width 175 height 36
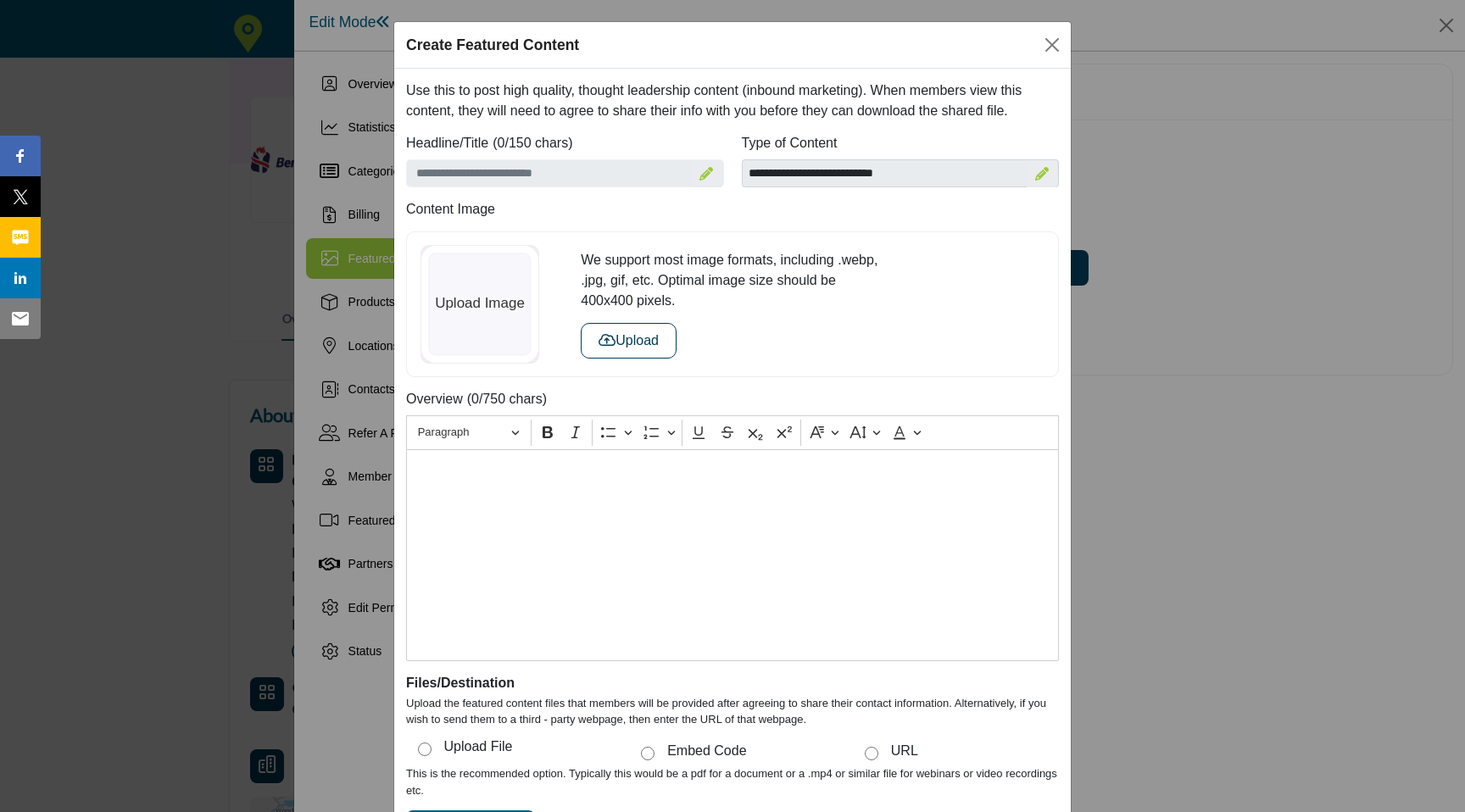
click at [1029, 47] on div "Create Featured Content" at bounding box center [732, 45] width 676 height 46
click at [1049, 42] on button "Close" at bounding box center [1052, 45] width 26 height 26
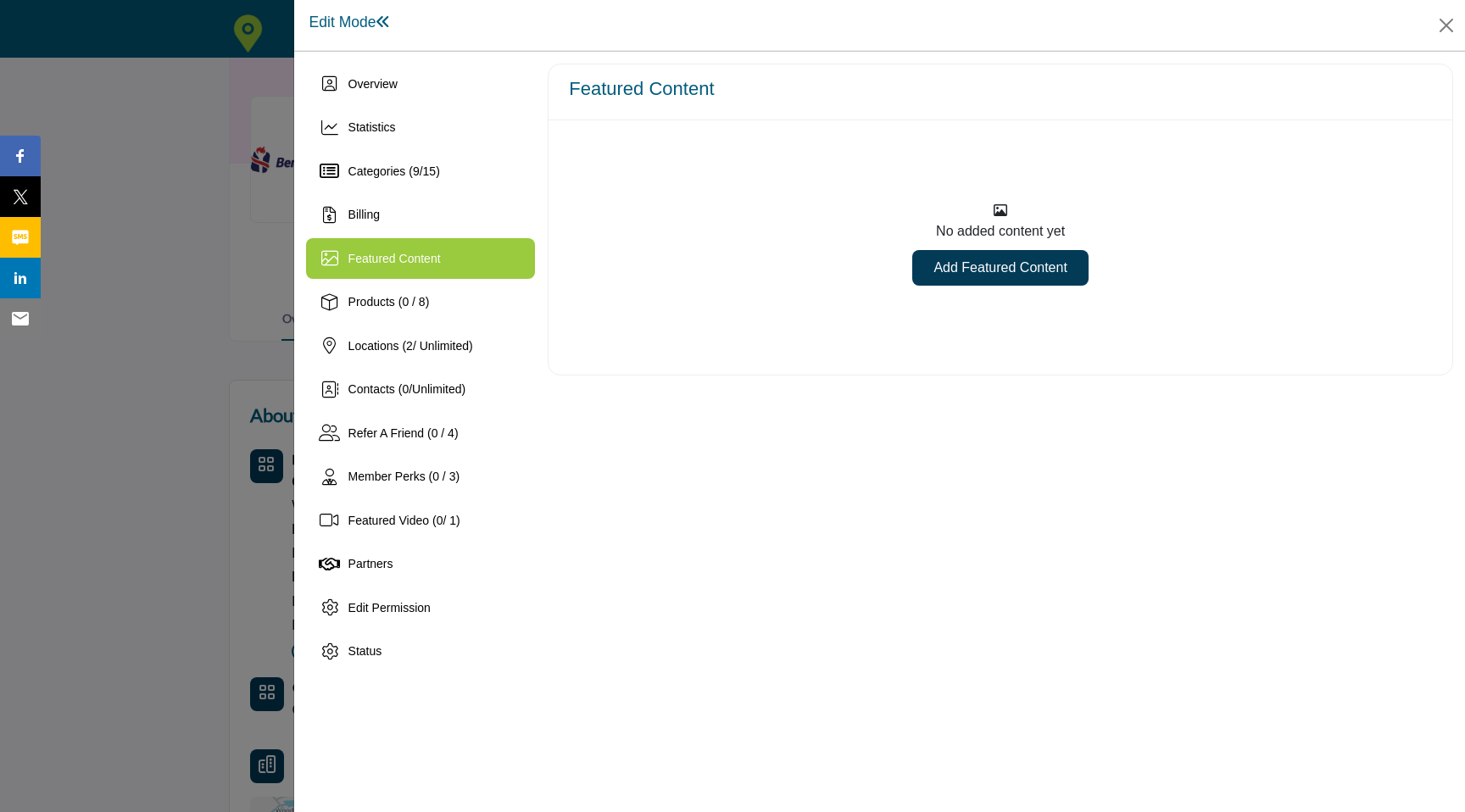
click at [976, 276] on link "Add Featured Content" at bounding box center [999, 268] width 175 height 36
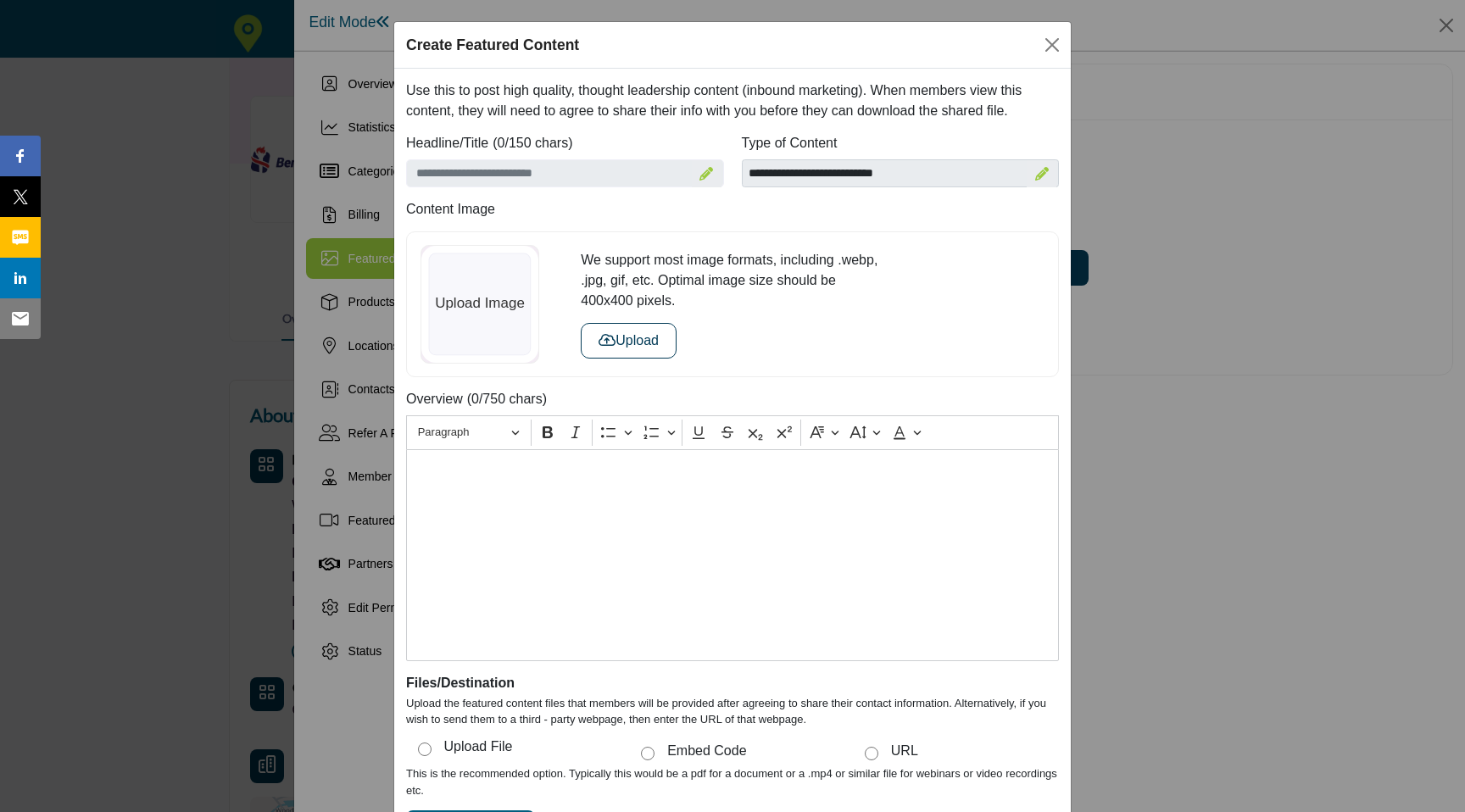
click at [1042, 169] on icon at bounding box center [1041, 174] width 14 height 14
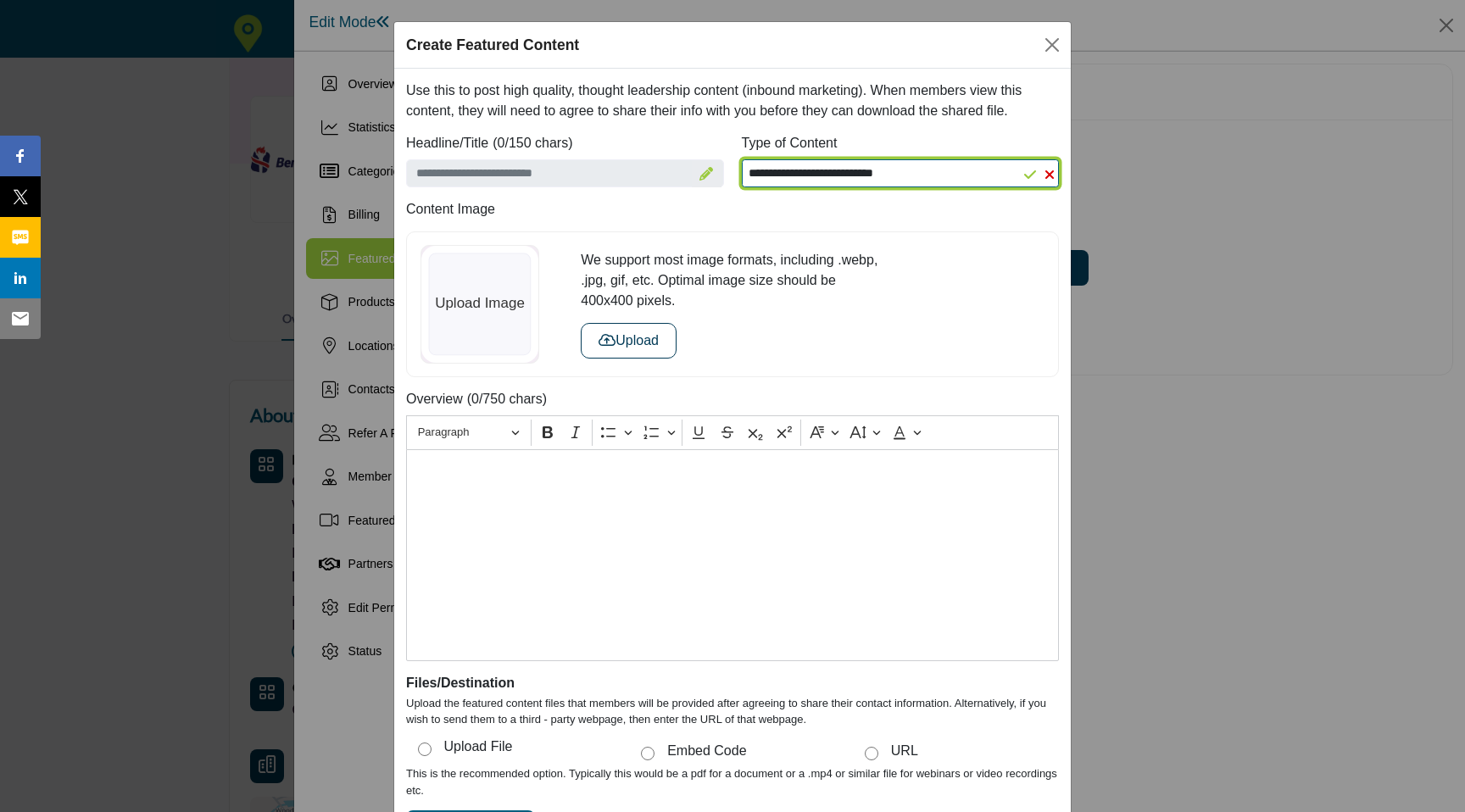
click at [964, 172] on select "**********" at bounding box center [900, 174] width 317 height 29
select select "********"
click at [742, 159] on select "**********" at bounding box center [900, 174] width 317 height 29
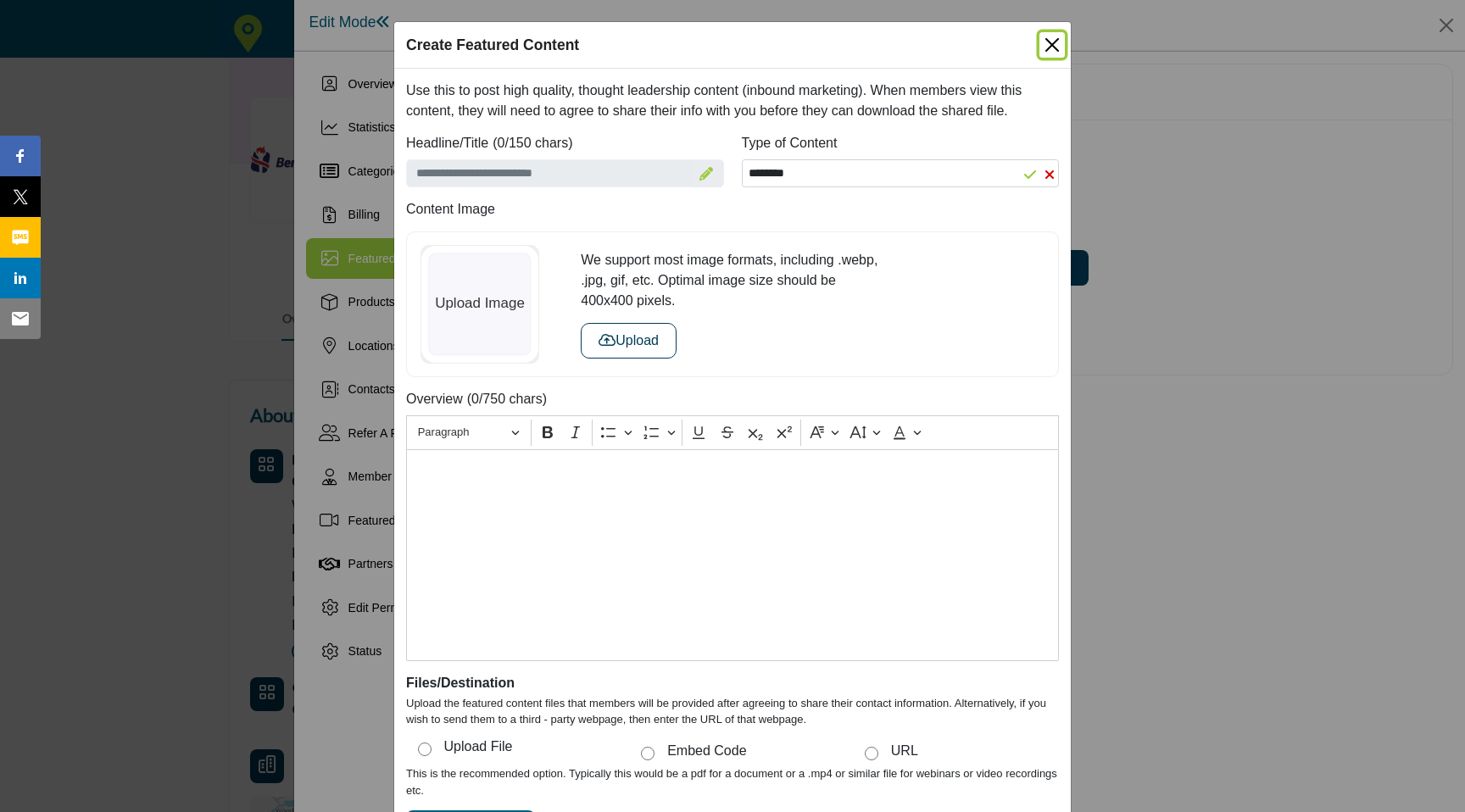
click at [1052, 44] on button "Close" at bounding box center [1052, 45] width 26 height 26
select select
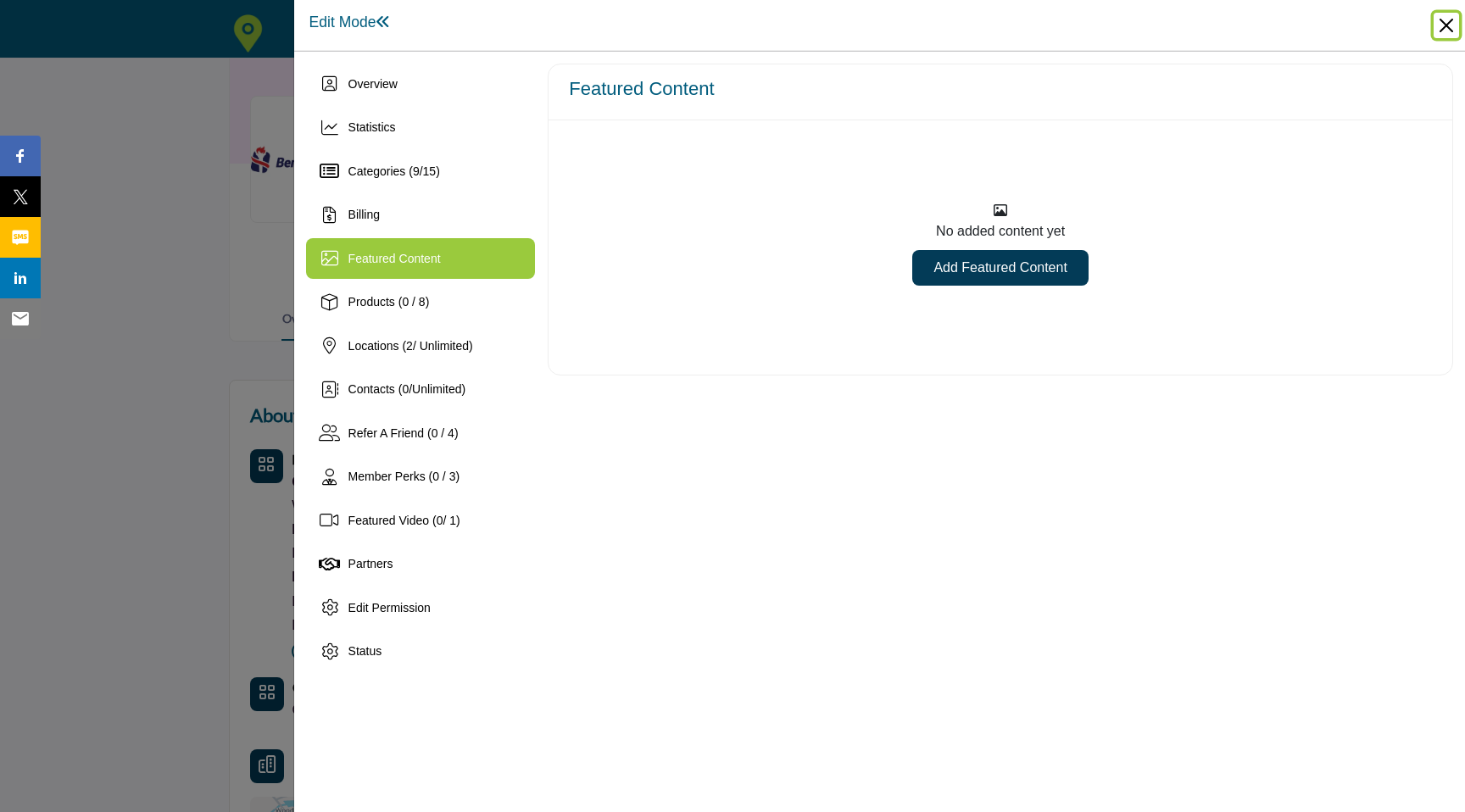
click at [1450, 18] on button "Close" at bounding box center [1446, 26] width 26 height 26
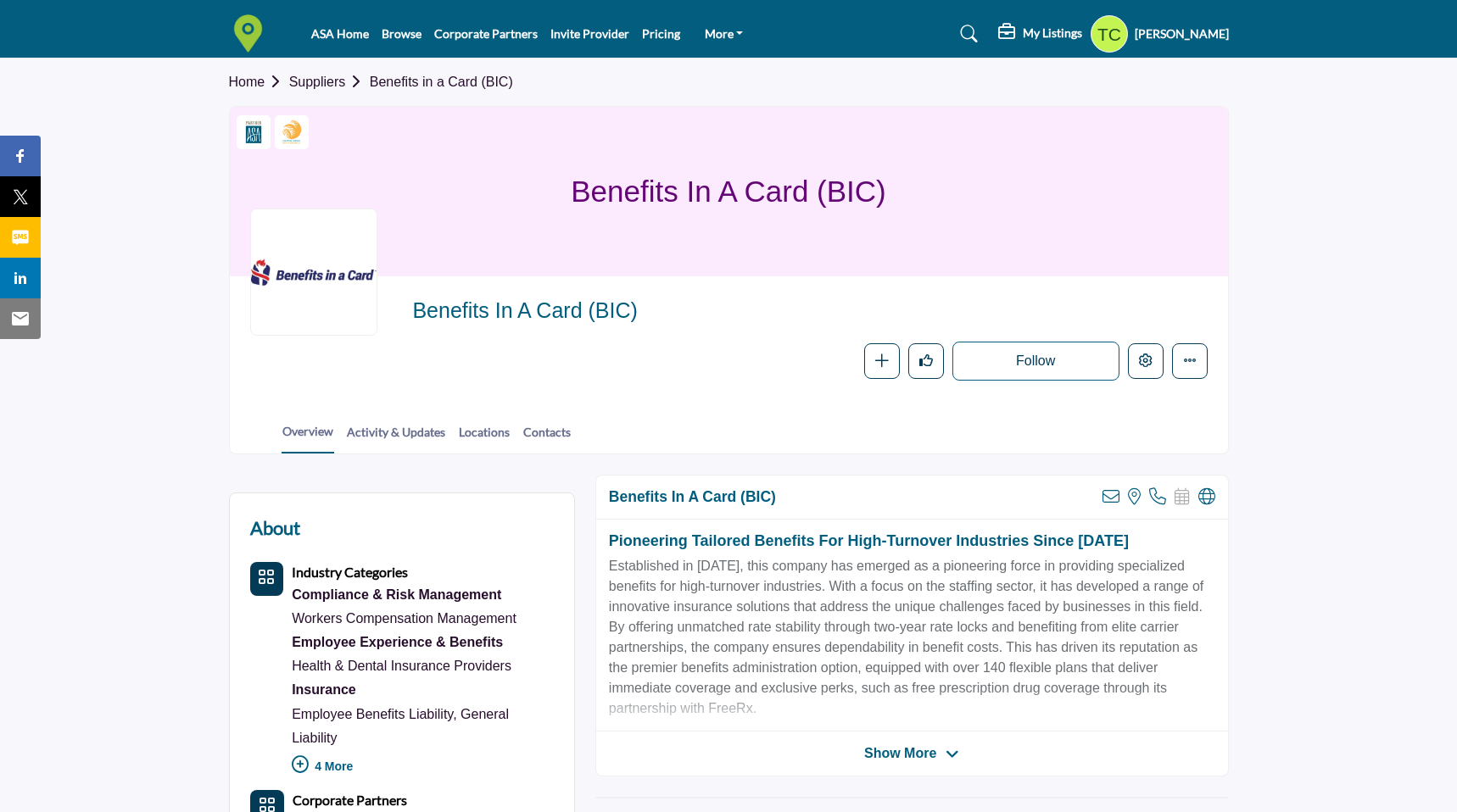
click at [263, 80] on link "Home" at bounding box center [259, 81] width 60 height 15
click at [163, 117] on section "Home Suppliers Benefits in a Card (BIC) Corporate Partner Staffing World Exhibi…" at bounding box center [728, 256] width 1457 height 396
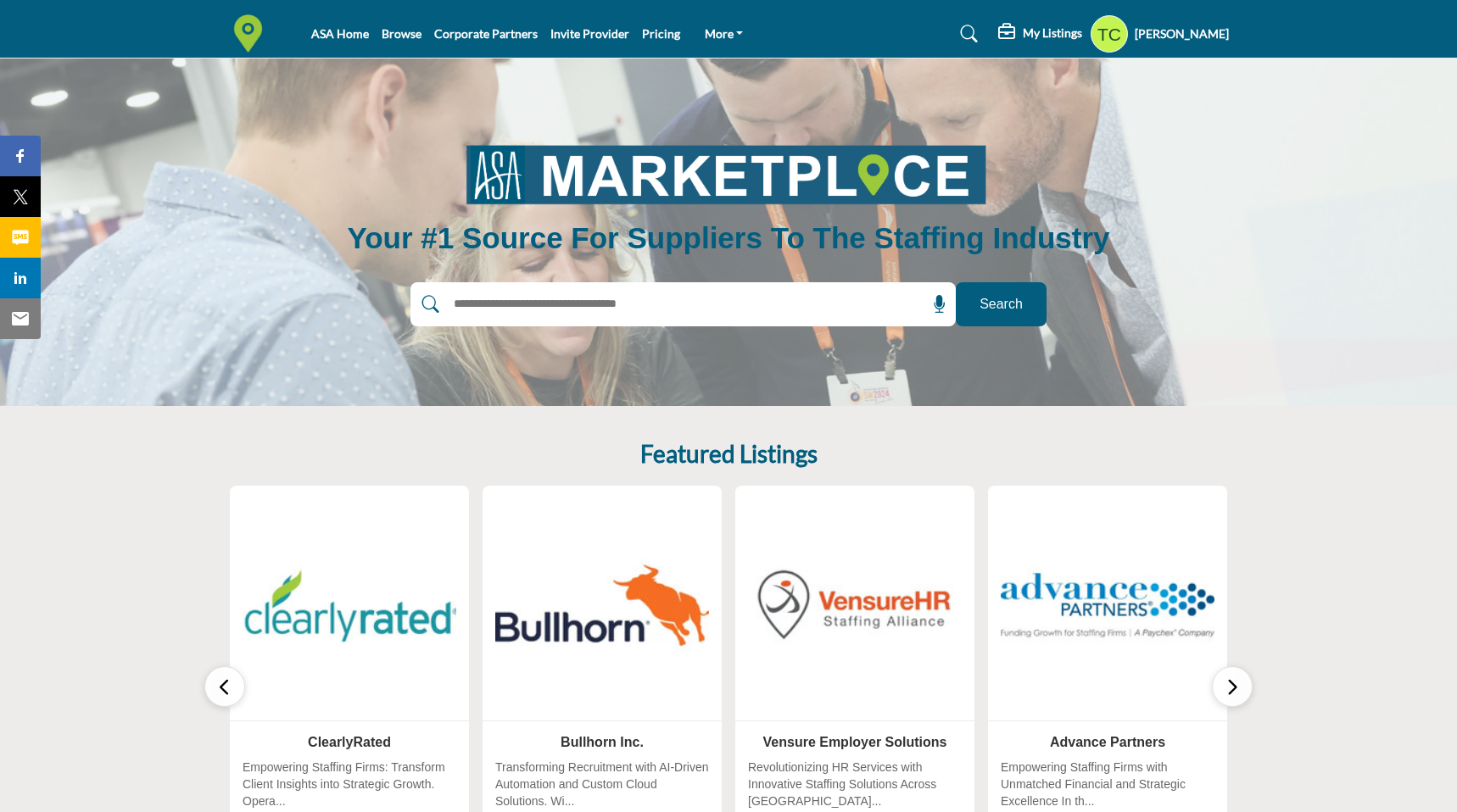
click at [230, 685] on icon "button" at bounding box center [225, 686] width 14 height 21
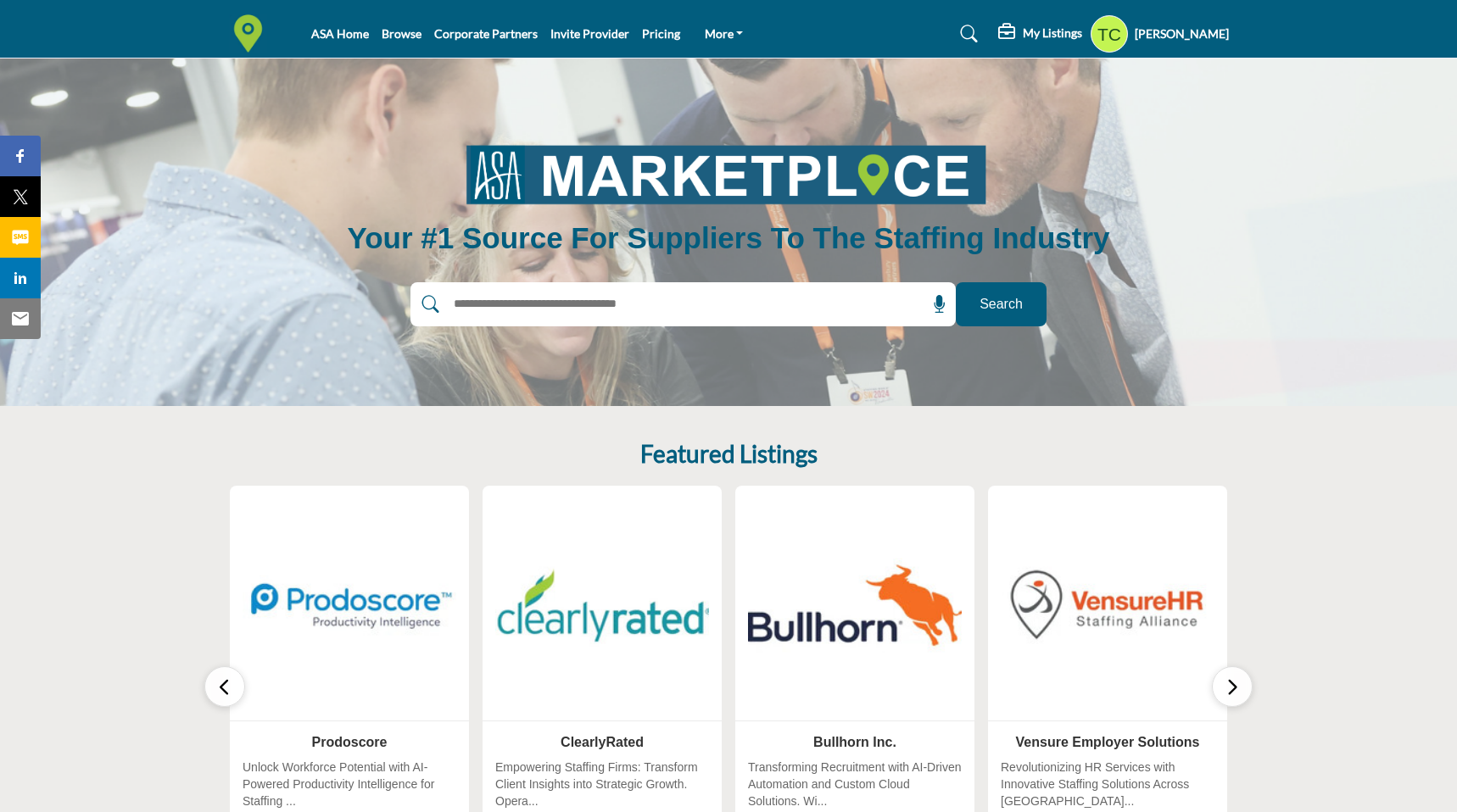
click at [230, 685] on icon "button" at bounding box center [225, 686] width 14 height 21
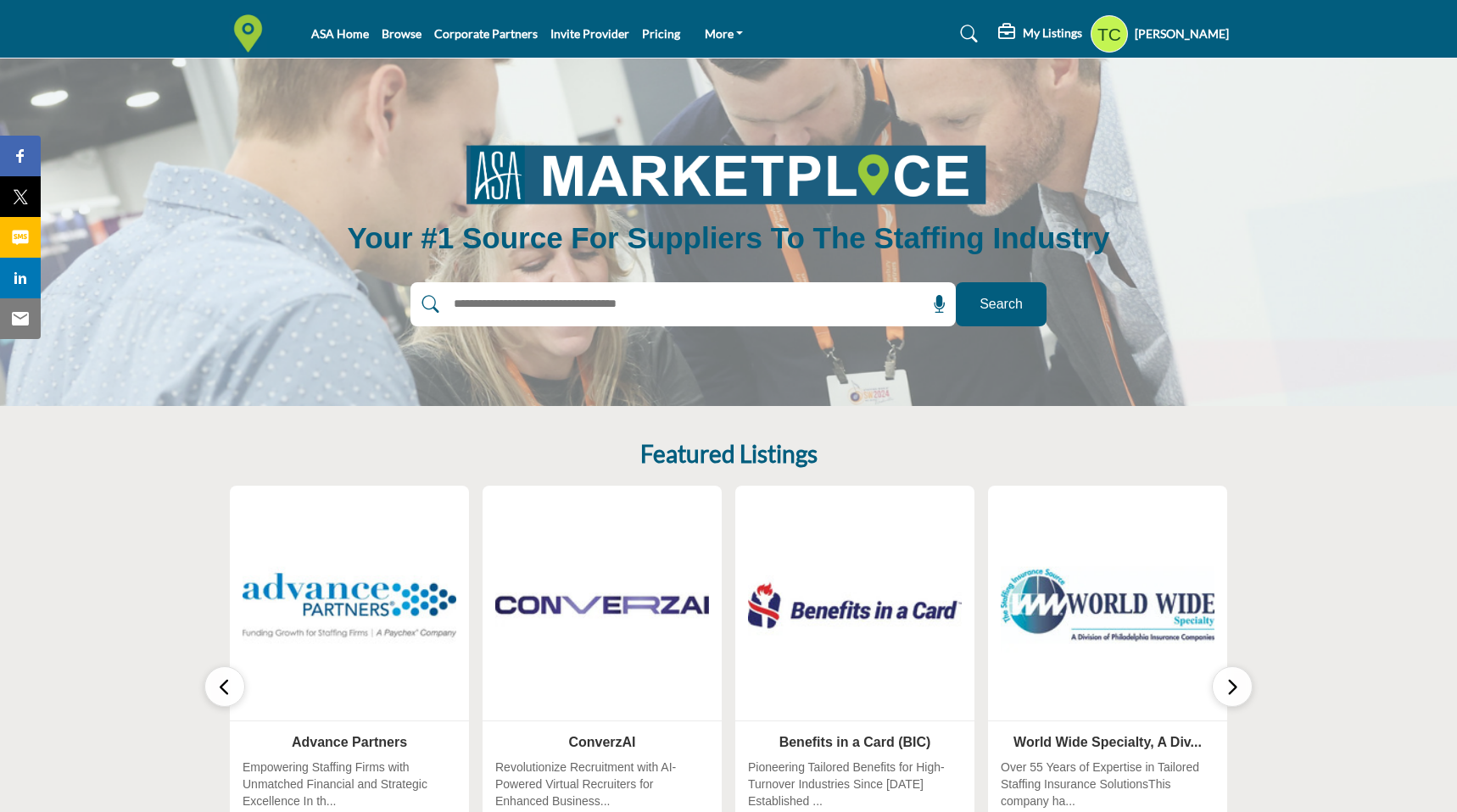
click at [226, 689] on icon "button" at bounding box center [225, 686] width 14 height 21
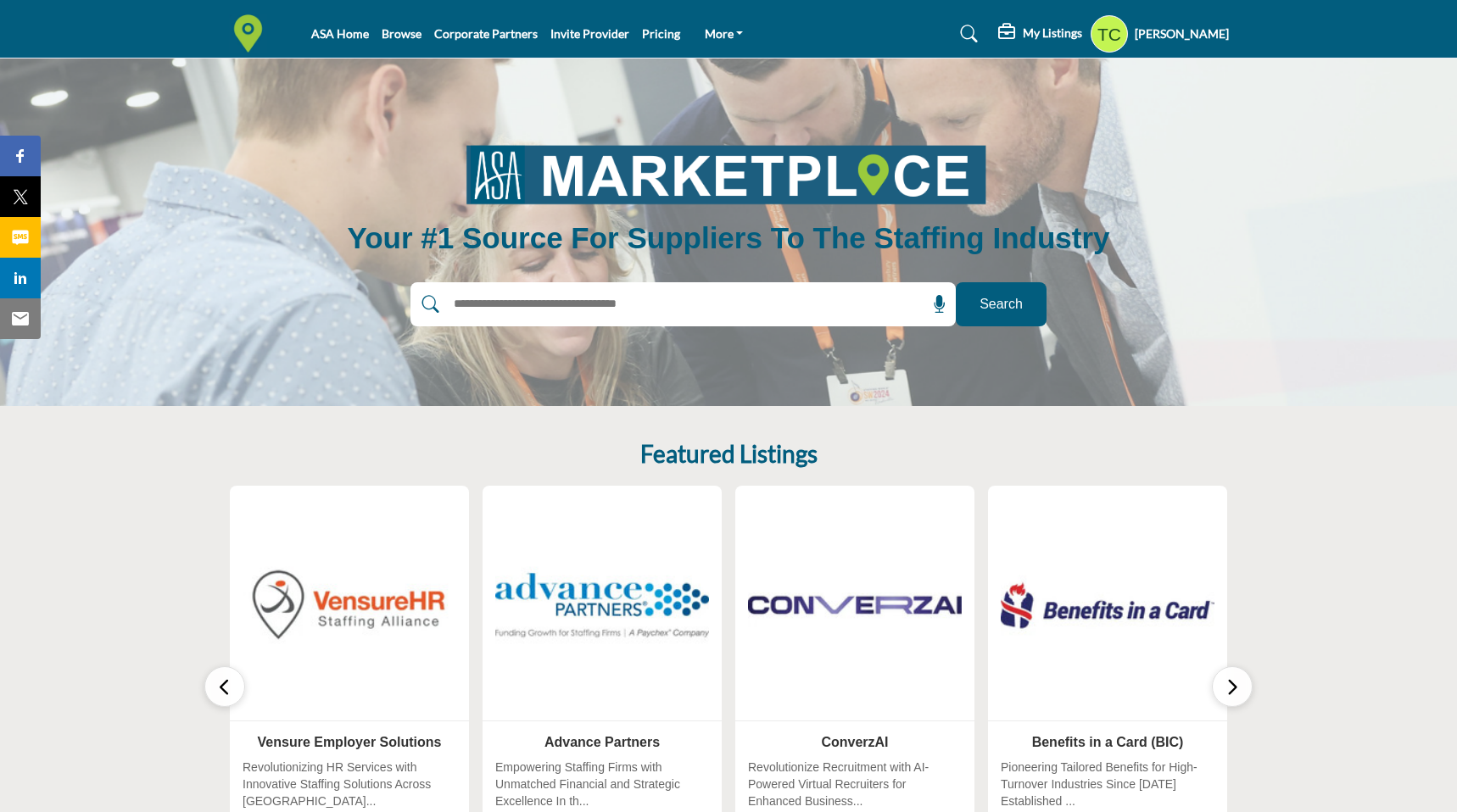
click at [218, 697] on button "button" at bounding box center [225, 687] width 41 height 41
click at [1233, 684] on icon "button" at bounding box center [1232, 686] width 14 height 21
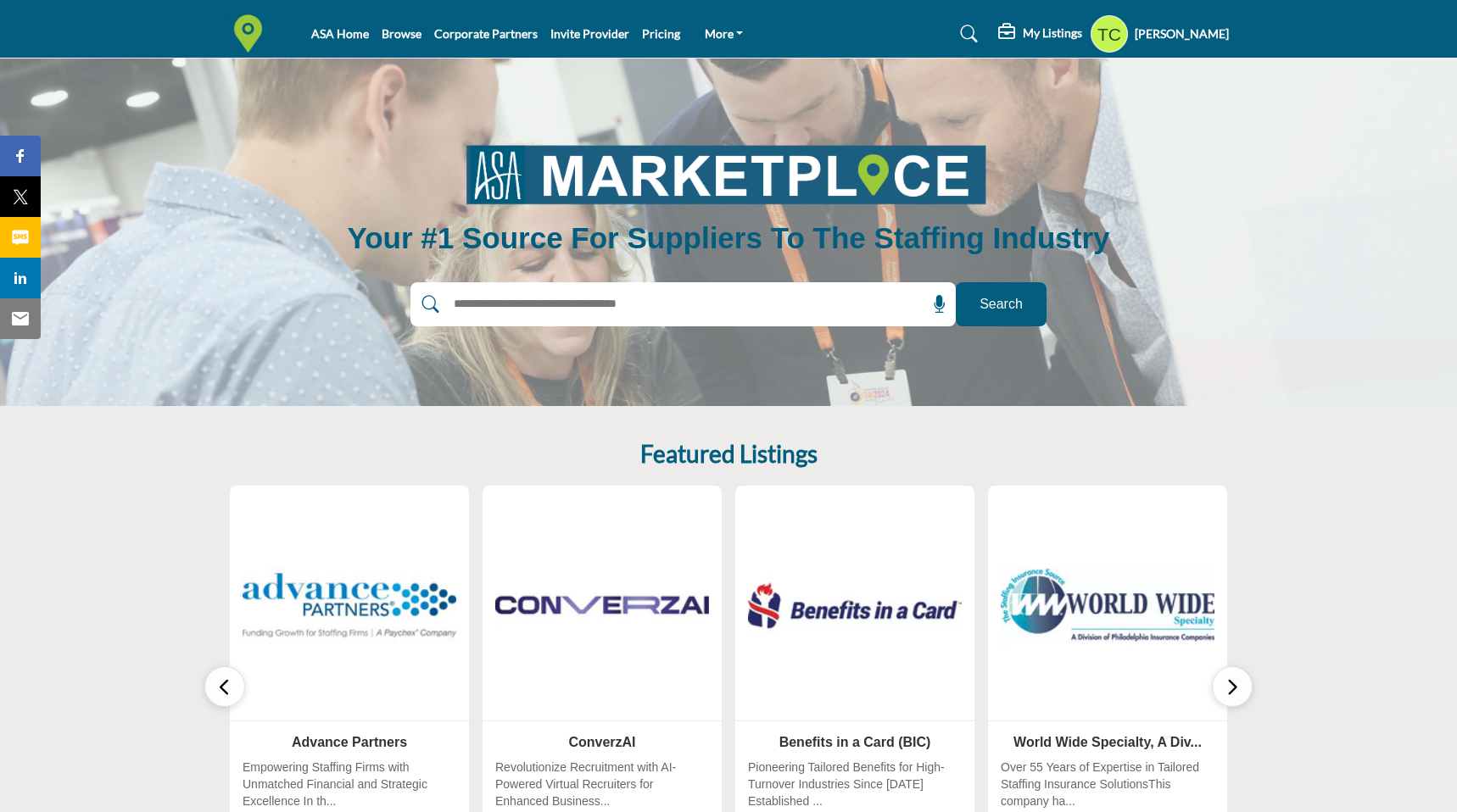
click at [1233, 684] on icon "button" at bounding box center [1232, 686] width 14 height 21
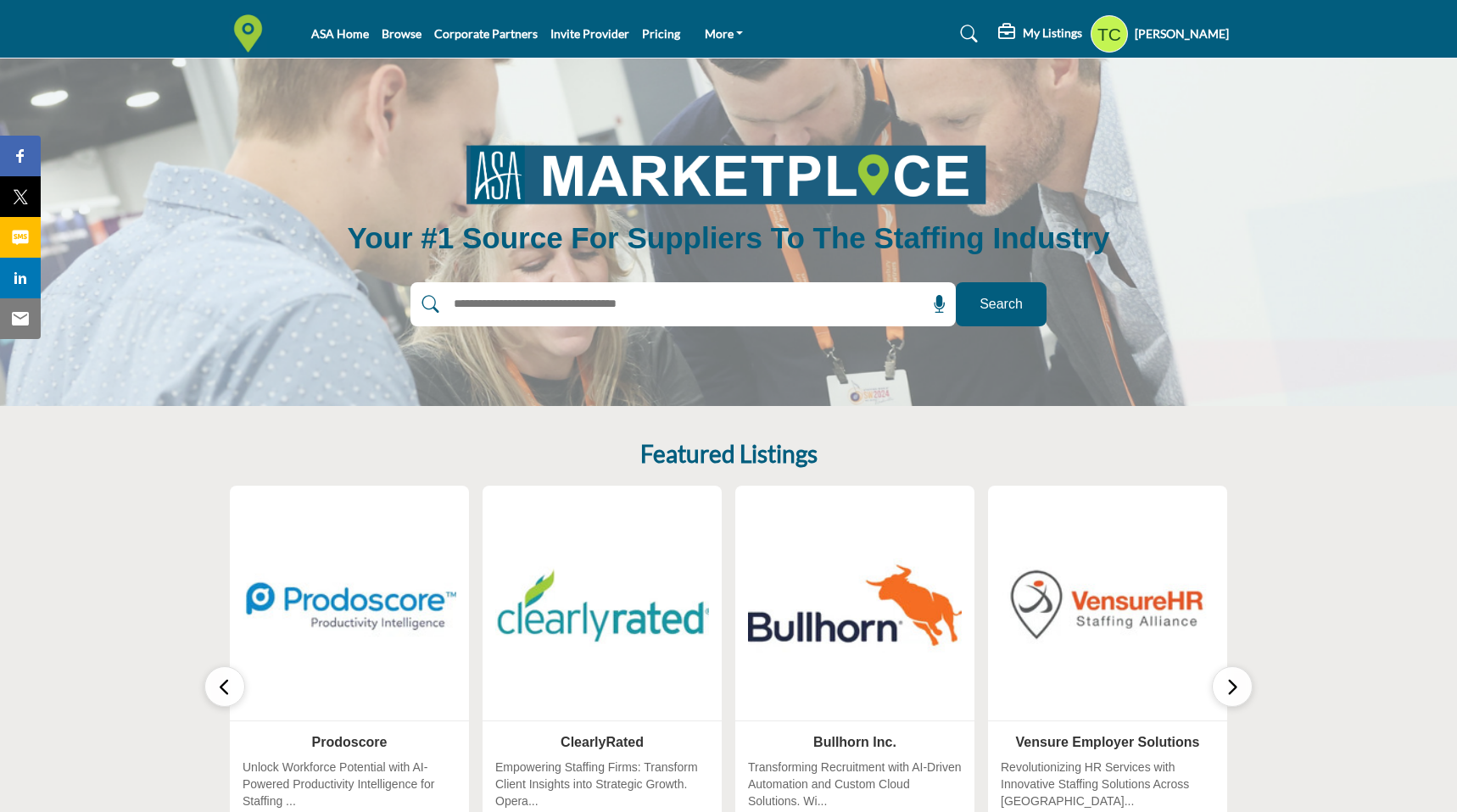
click at [412, 601] on img at bounding box center [349, 604] width 224 height 224
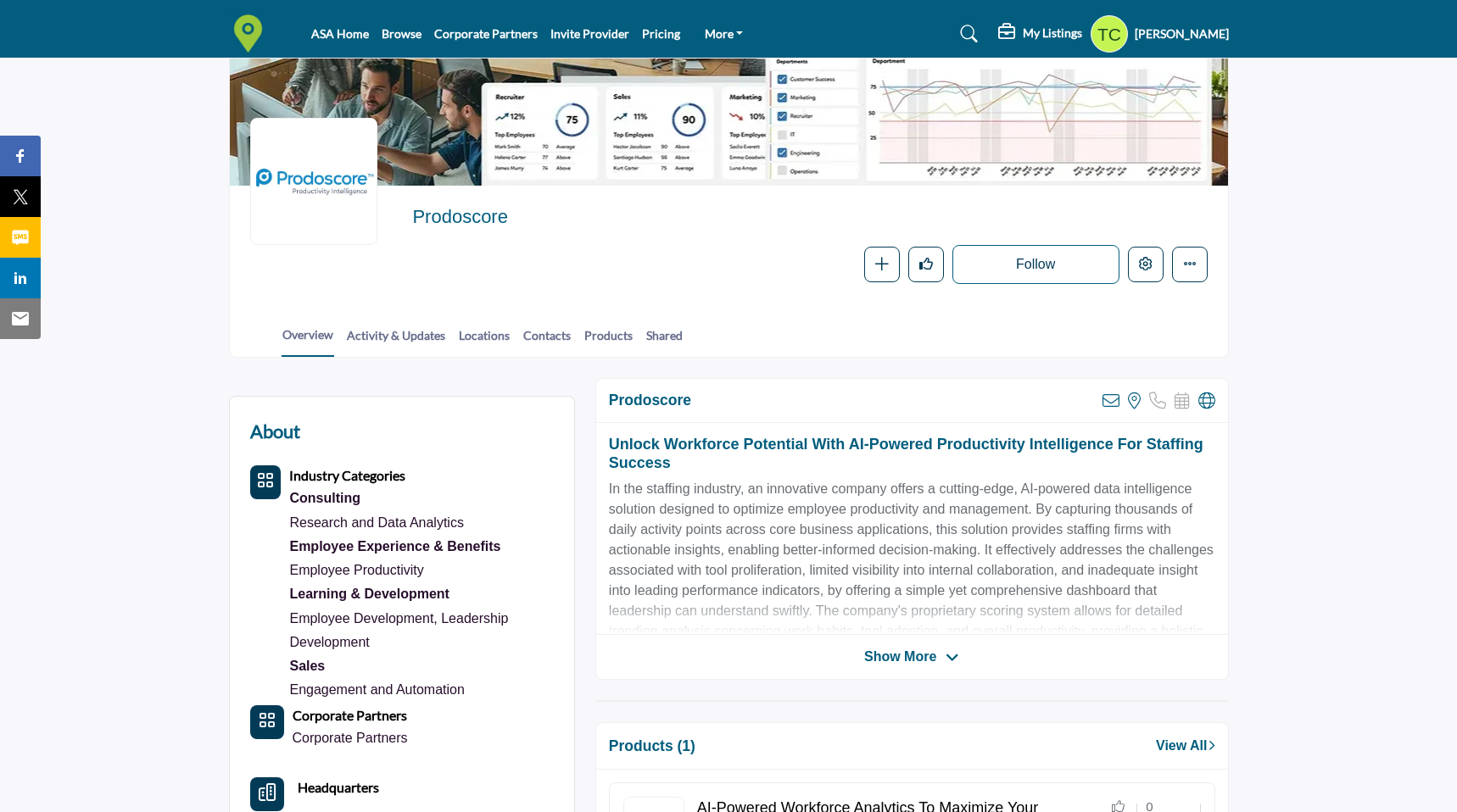
scroll to position [137, 0]
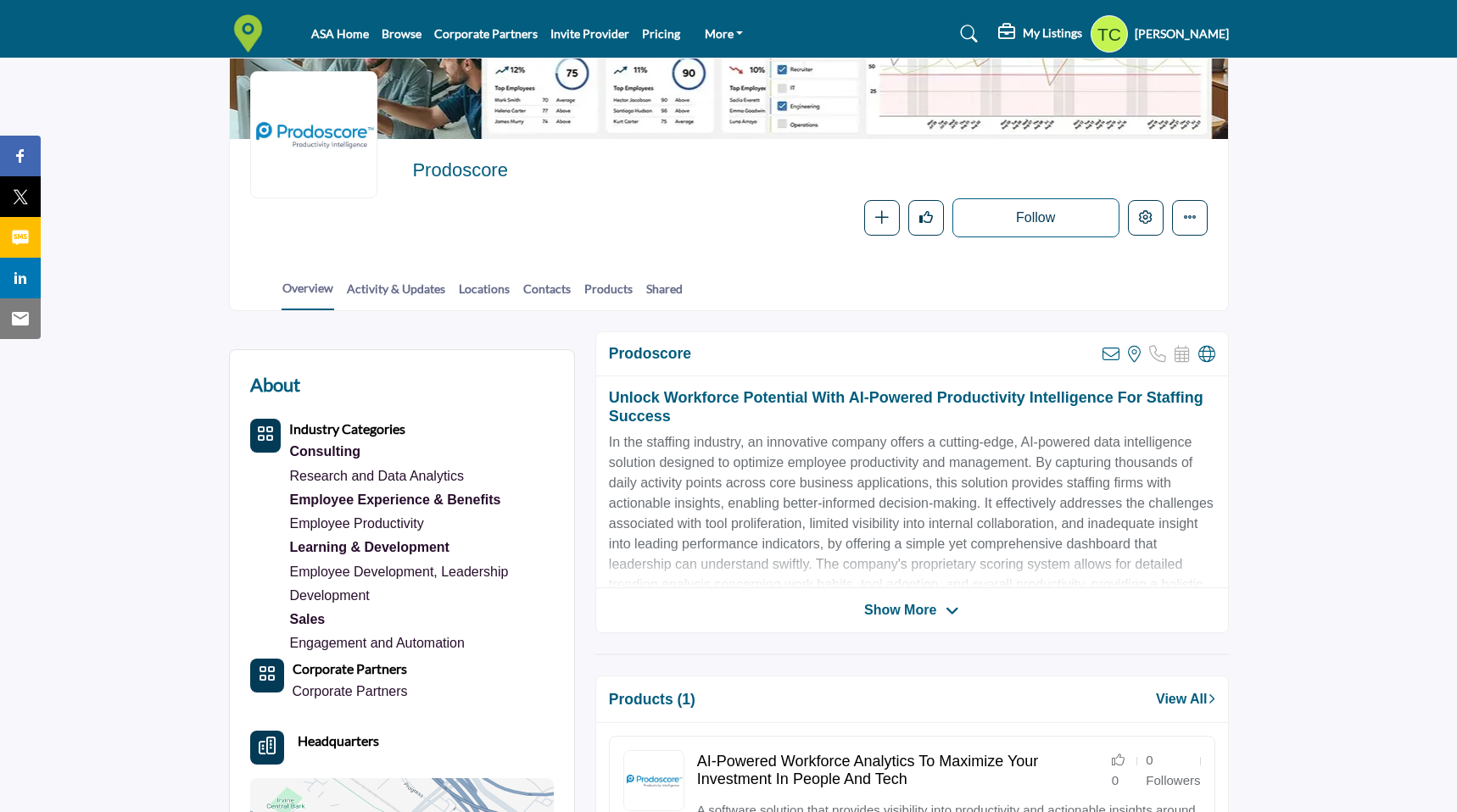
click at [877, 622] on div "Prodoscore View email address of this listing View the location of this listing…" at bounding box center [912, 482] width 633 height 302
click at [874, 613] on span "Show More" at bounding box center [900, 610] width 72 height 21
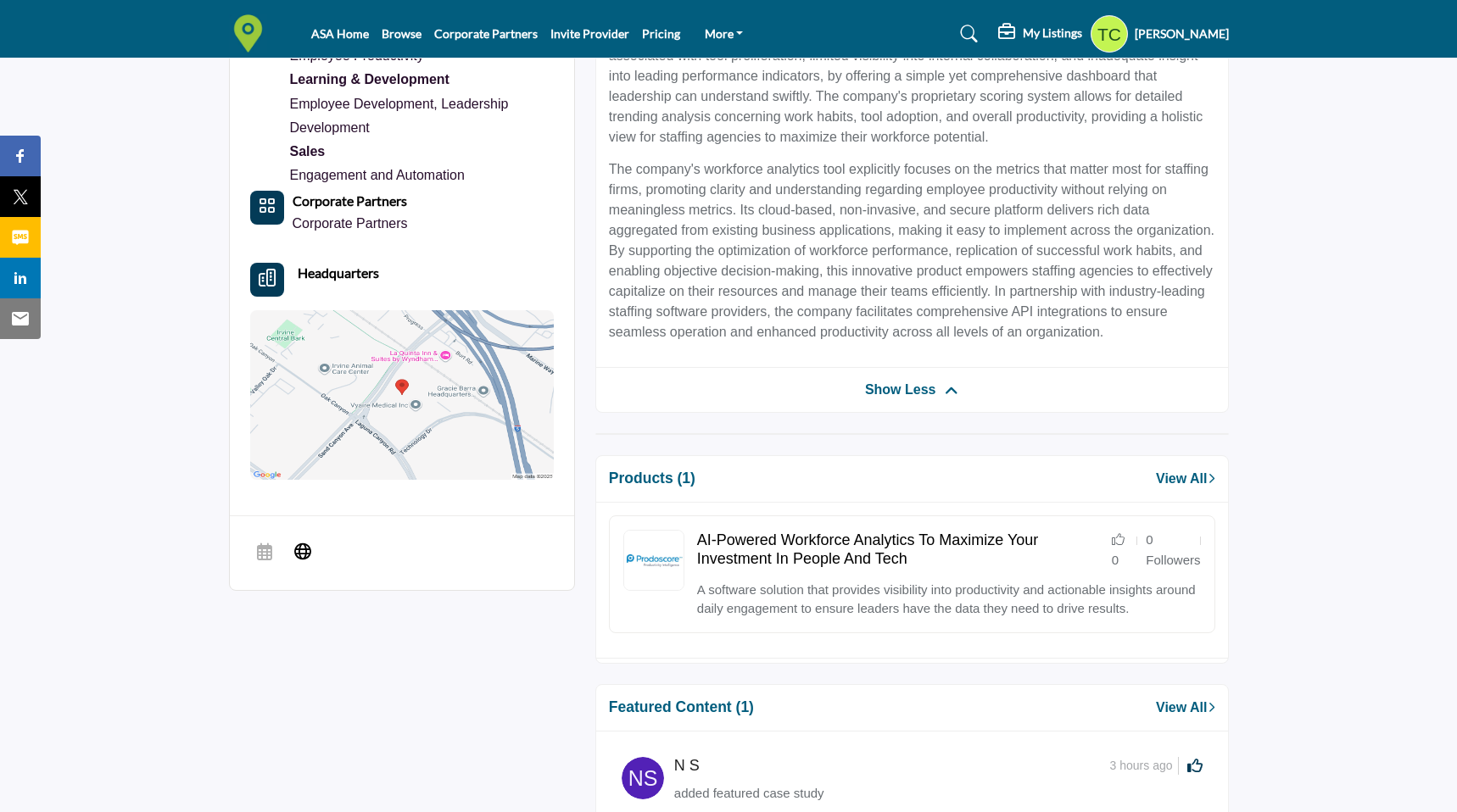
scroll to position [604, 0]
